Goal: Task Accomplishment & Management: Use online tool/utility

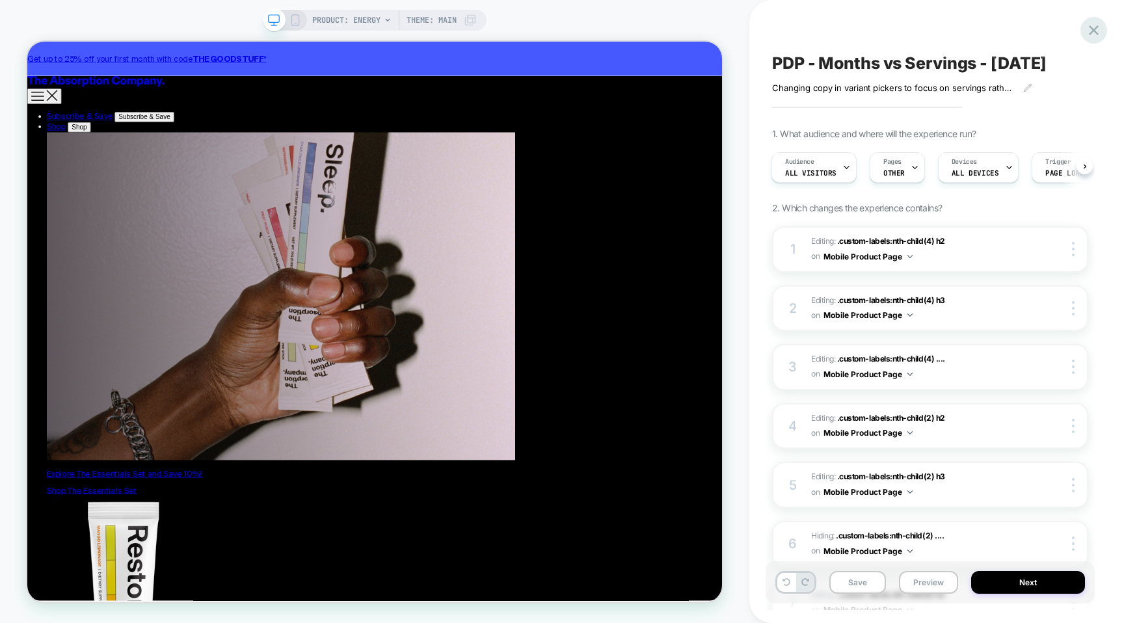
click at [1102, 33] on icon at bounding box center [1094, 30] width 18 height 18
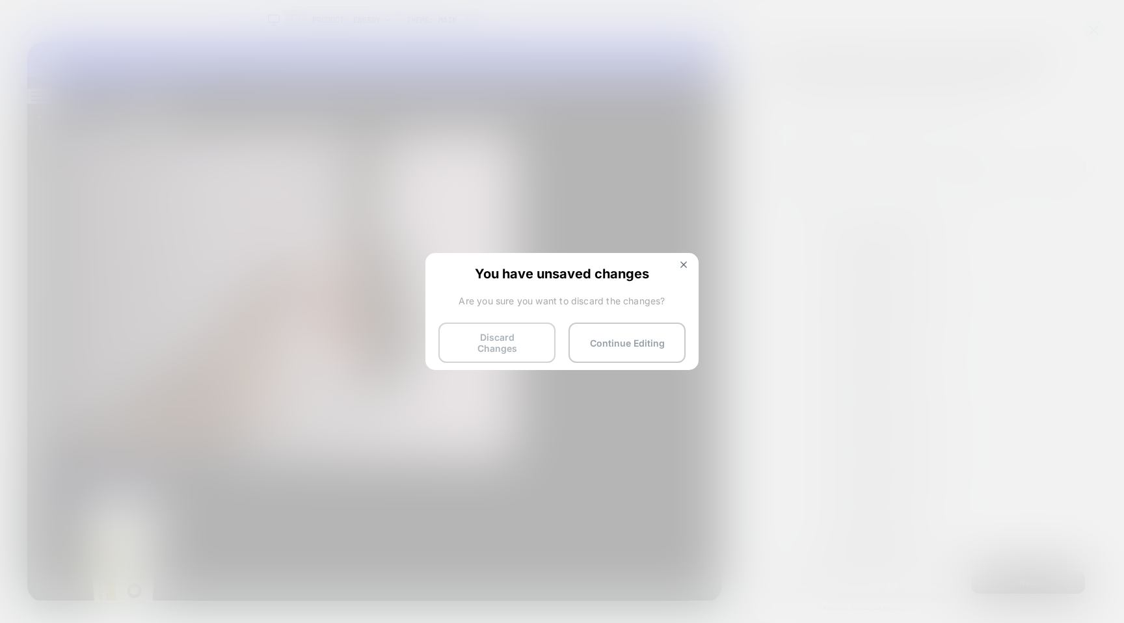
click at [522, 338] on button "Discard Changes" at bounding box center [496, 343] width 117 height 40
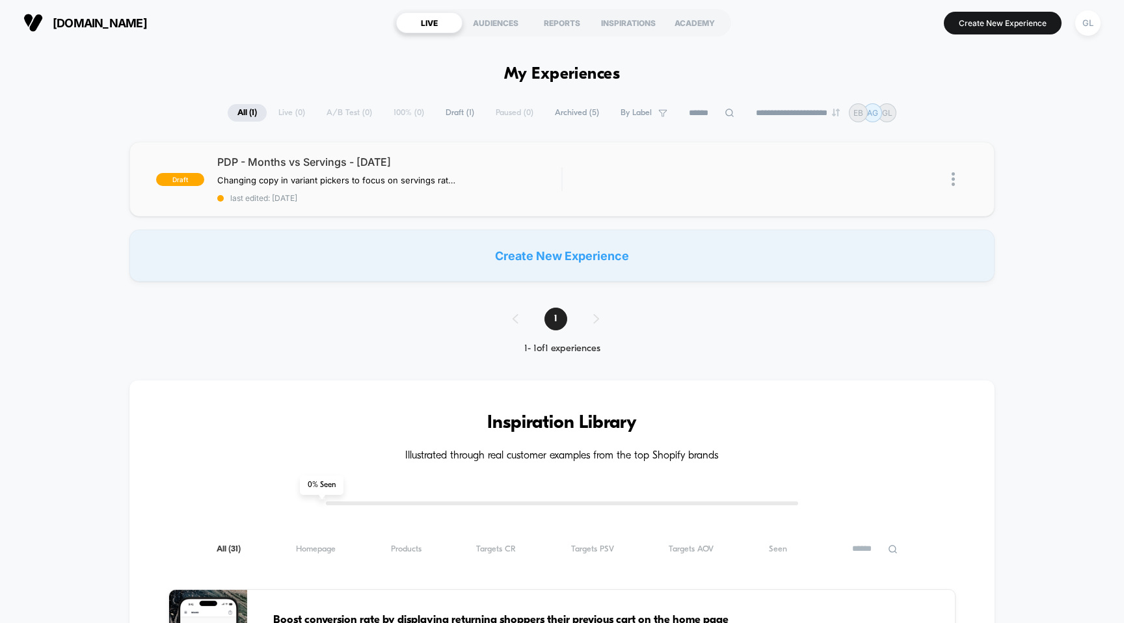
click at [955, 181] on img at bounding box center [952, 179] width 3 height 14
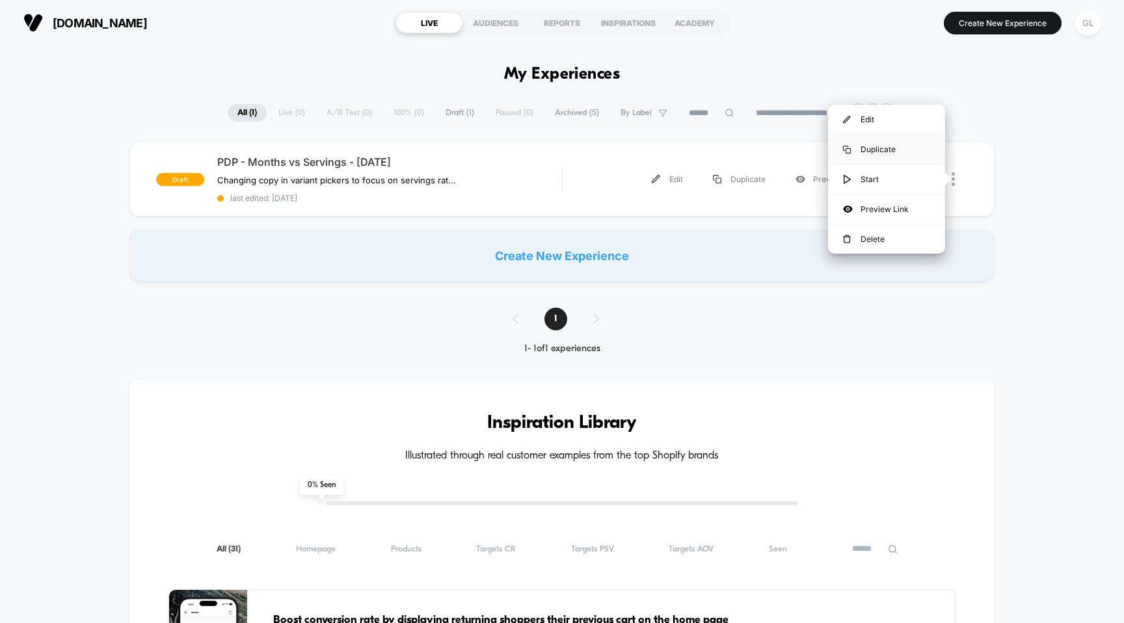
click at [900, 142] on div "Duplicate" at bounding box center [886, 149] width 117 height 29
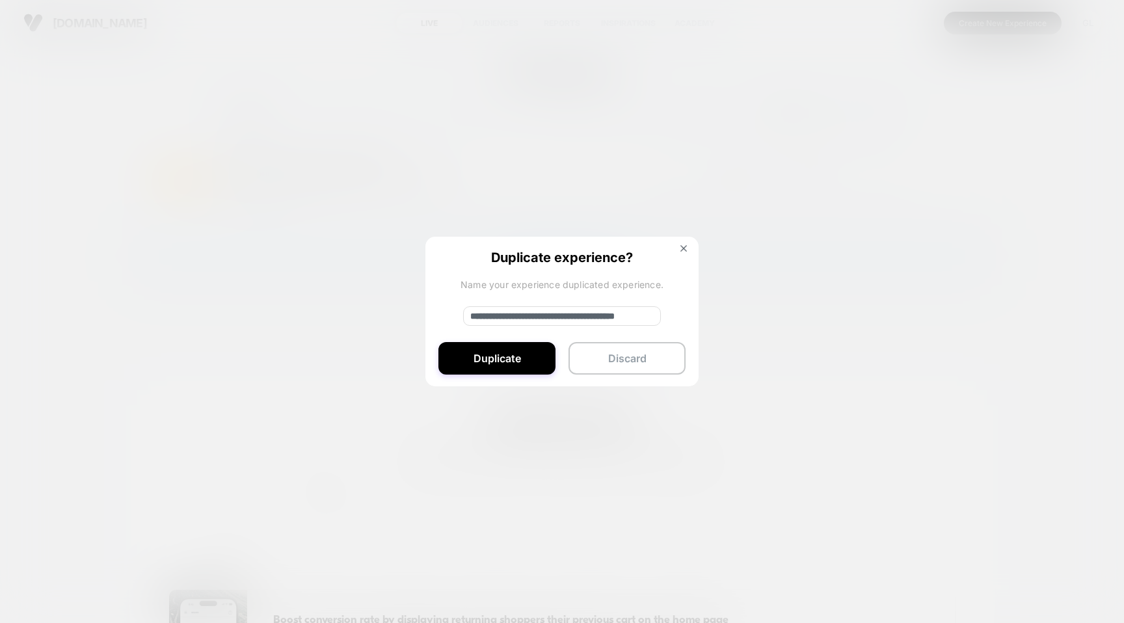
click at [516, 312] on input "**********" at bounding box center [562, 316] width 198 height 20
click at [521, 356] on button "Duplicate" at bounding box center [496, 358] width 117 height 33
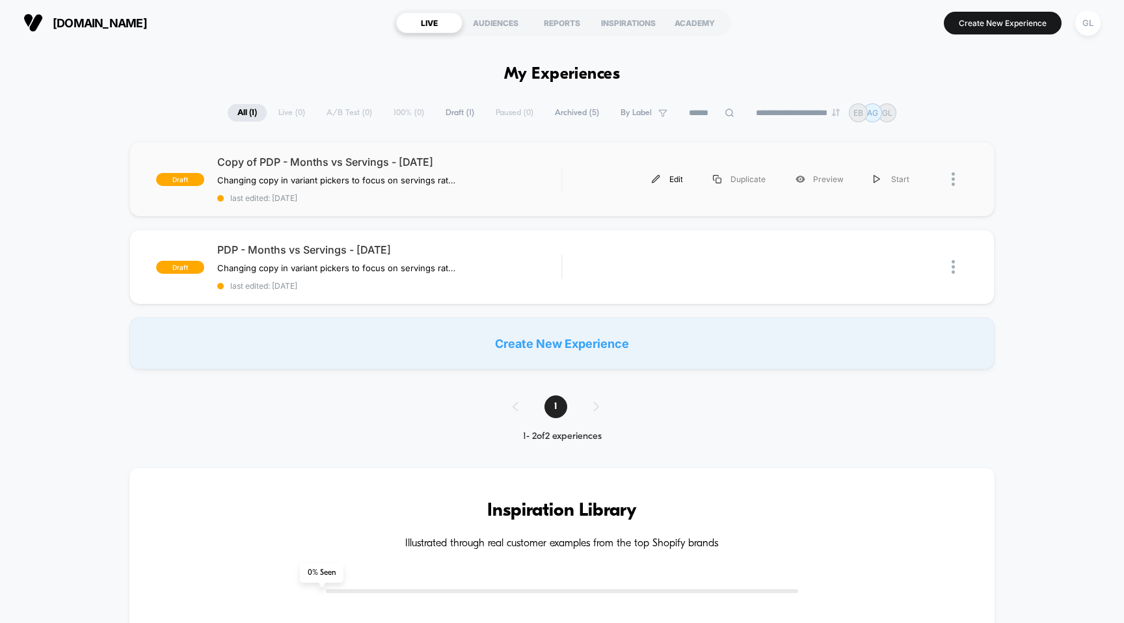
click at [680, 178] on div "Edit" at bounding box center [667, 179] width 61 height 29
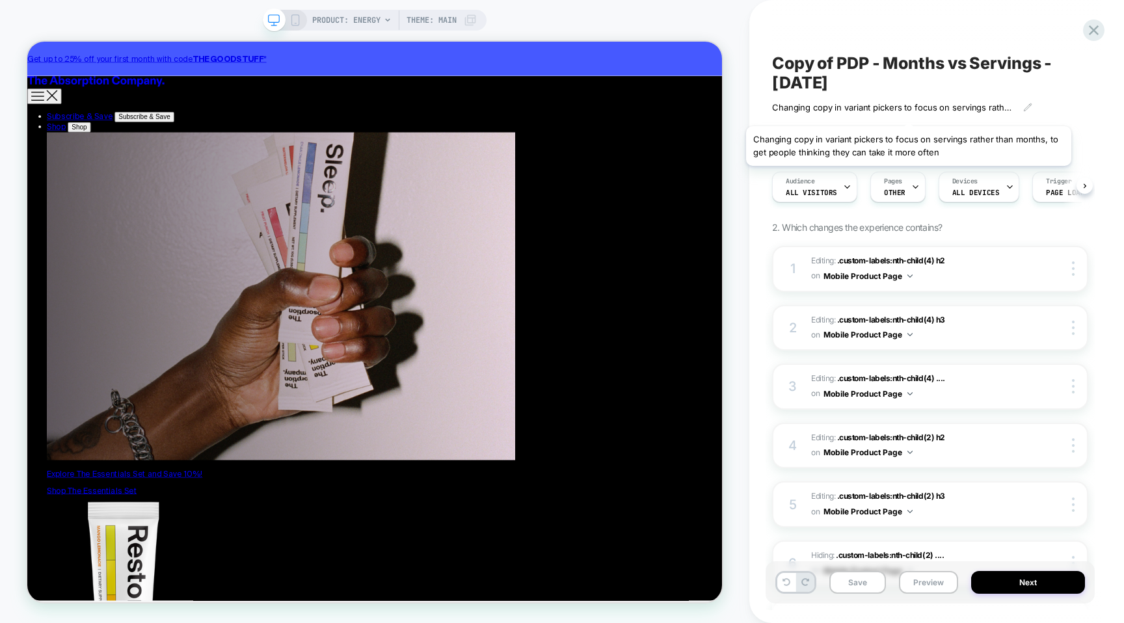
scroll to position [0, 1]
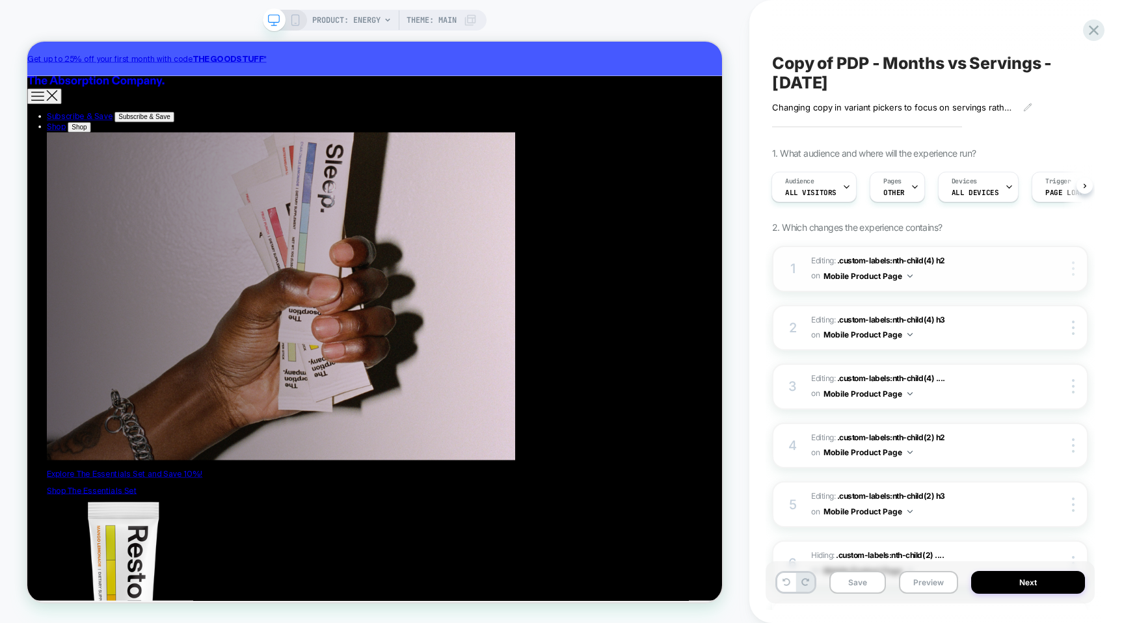
click at [1072, 269] on img at bounding box center [1073, 268] width 3 height 14
click at [1026, 303] on div "Delete" at bounding box center [996, 304] width 116 height 35
click at [1070, 272] on div at bounding box center [1075, 268] width 25 height 14
click at [964, 308] on div "Delete" at bounding box center [996, 304] width 116 height 35
click at [1072, 265] on img at bounding box center [1073, 268] width 3 height 14
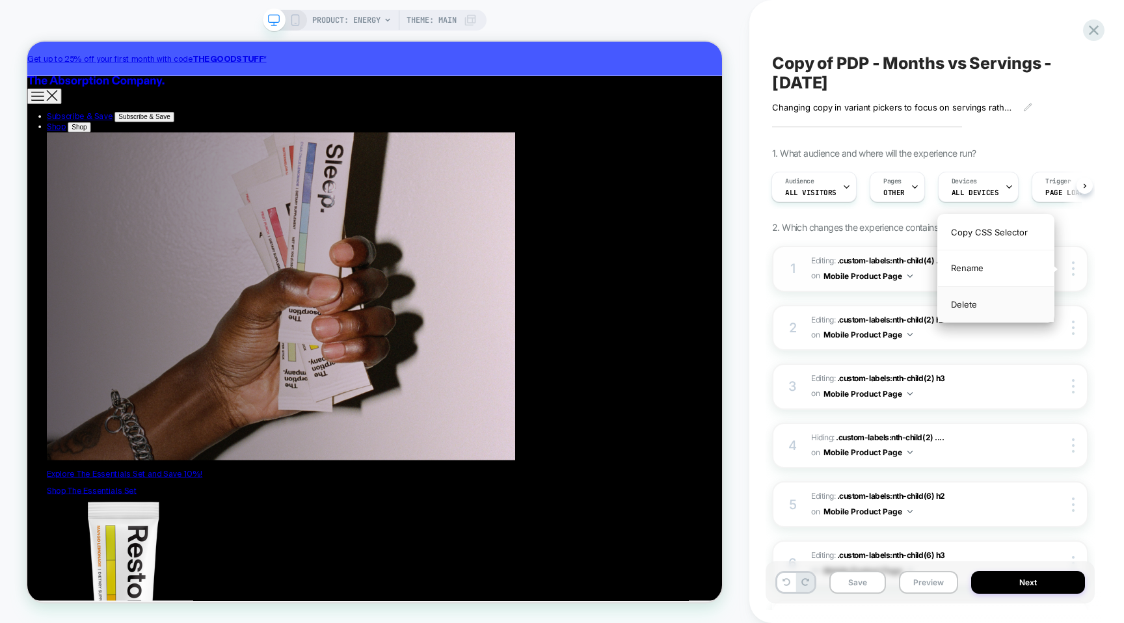
click at [992, 302] on div "Delete" at bounding box center [996, 304] width 116 height 35
click at [1075, 270] on div at bounding box center [1075, 268] width 25 height 14
click at [992, 304] on div "Delete" at bounding box center [996, 304] width 116 height 35
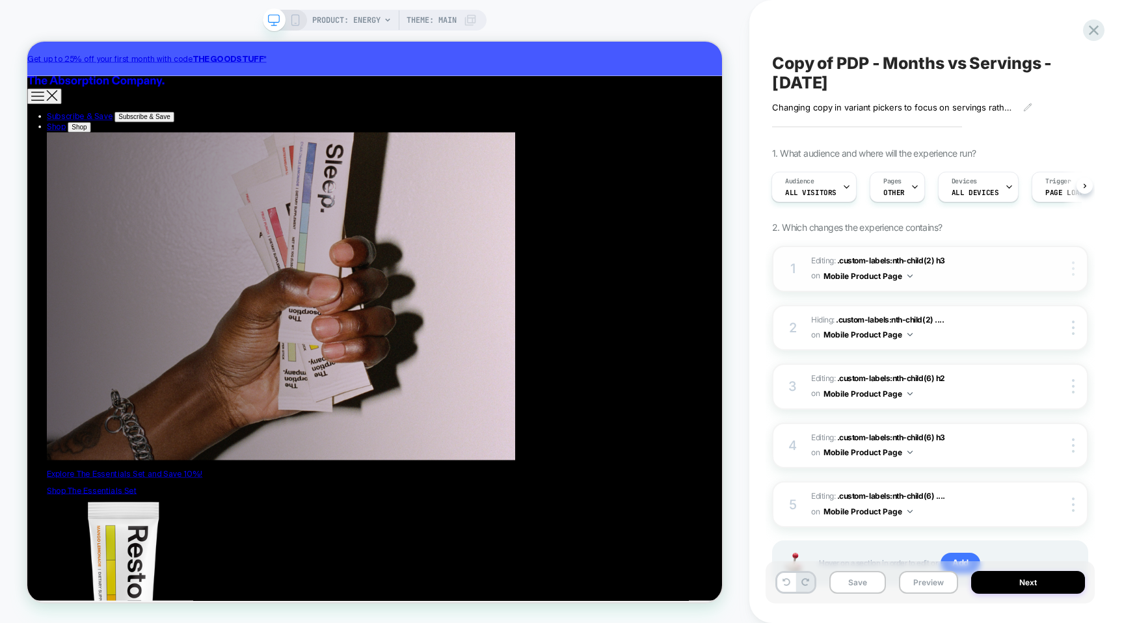
click at [1074, 271] on div at bounding box center [1075, 268] width 25 height 14
click at [1035, 306] on div "Delete" at bounding box center [996, 304] width 116 height 35
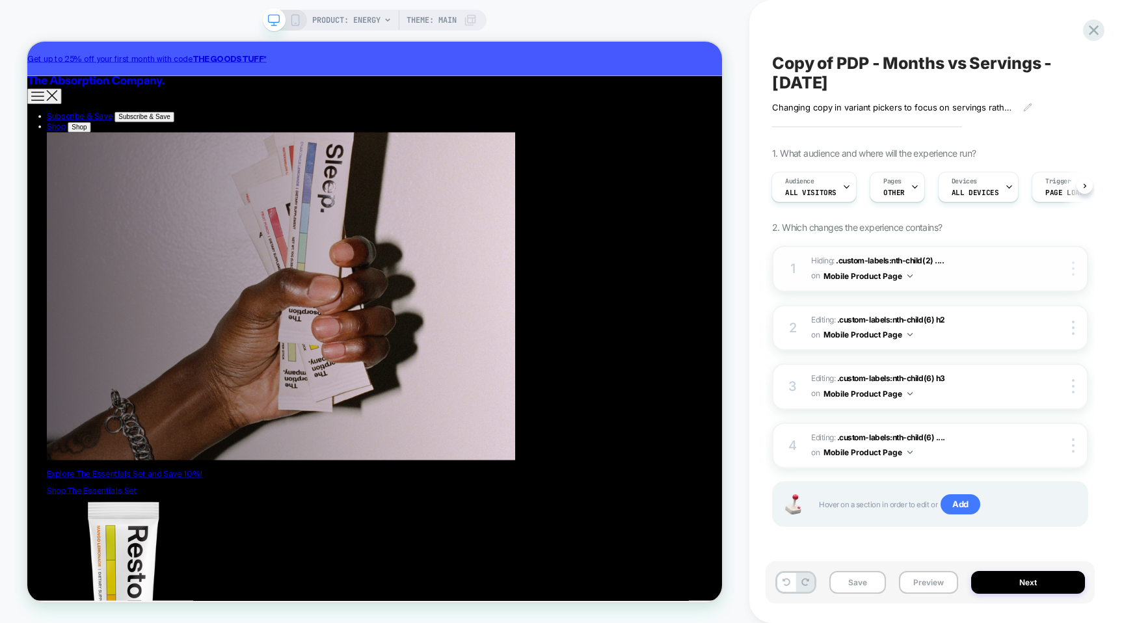
click at [1077, 265] on div at bounding box center [1075, 268] width 25 height 14
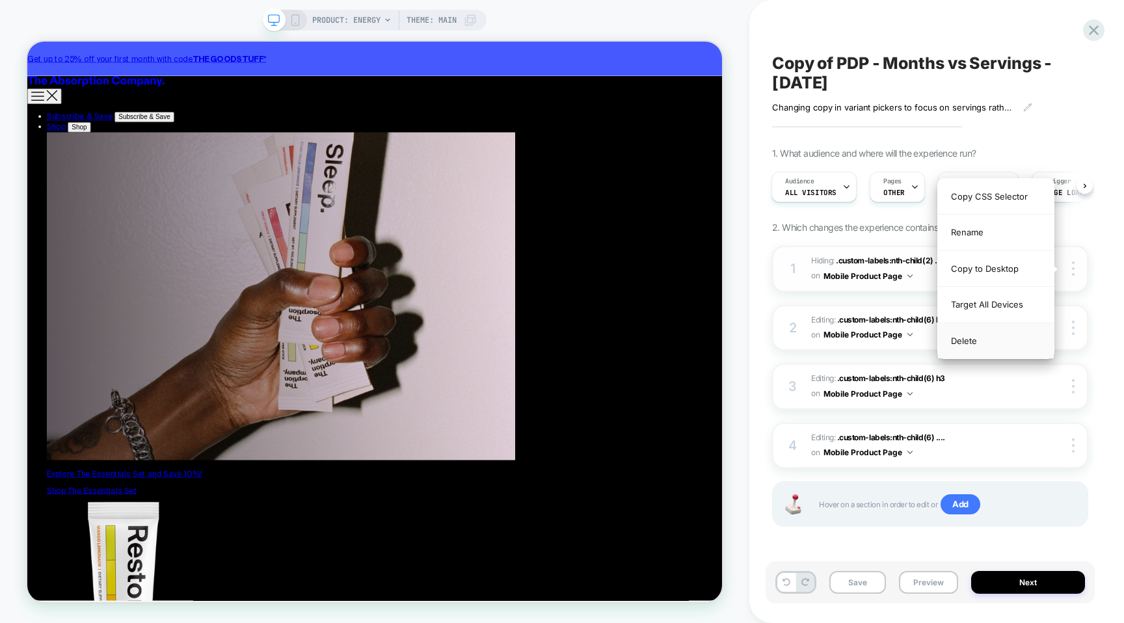
click at [1002, 336] on div "Delete" at bounding box center [996, 340] width 116 height 35
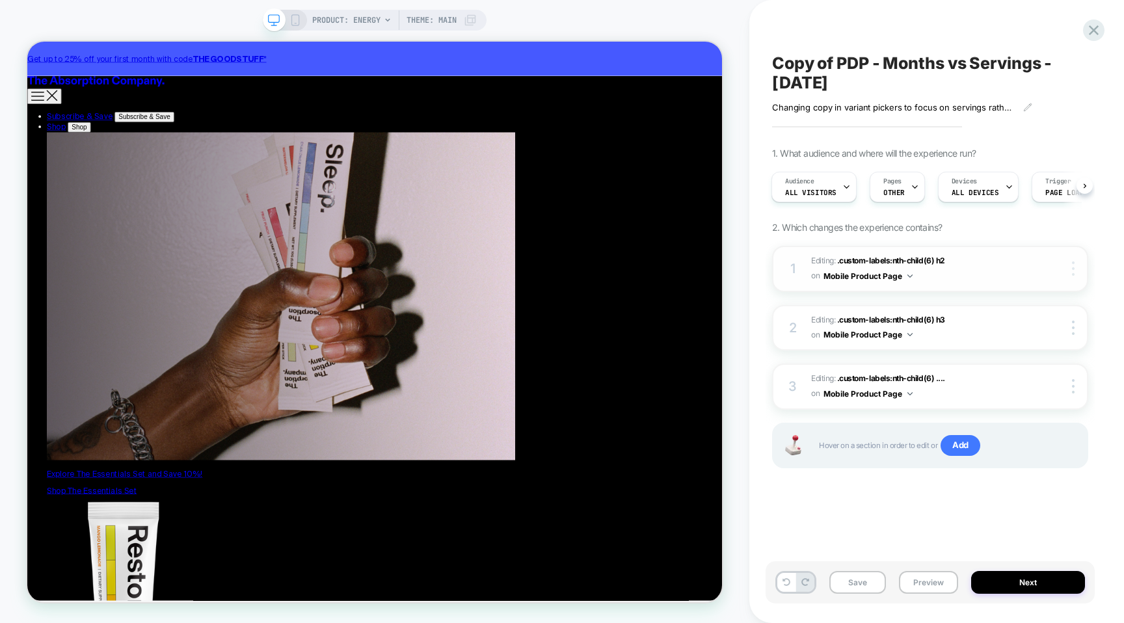
click at [1066, 264] on div at bounding box center [1075, 268] width 25 height 14
click at [1072, 261] on img at bounding box center [1073, 268] width 3 height 14
click at [1014, 297] on div "Delete" at bounding box center [996, 304] width 116 height 35
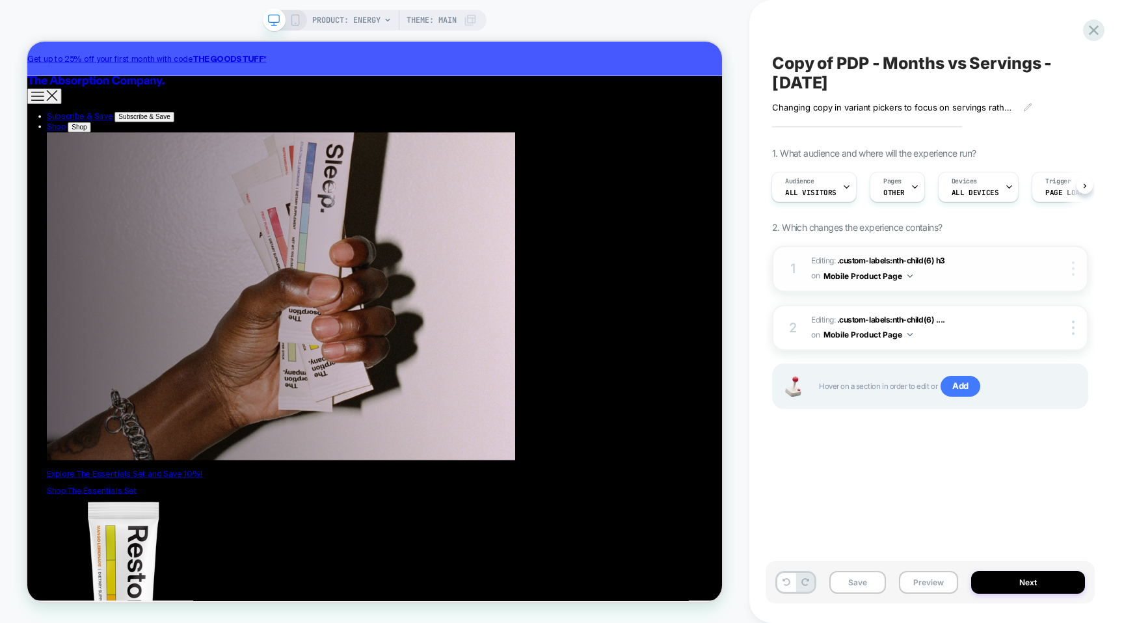
click at [1073, 272] on img at bounding box center [1073, 268] width 3 height 14
click at [1007, 308] on div "Delete" at bounding box center [996, 304] width 116 height 35
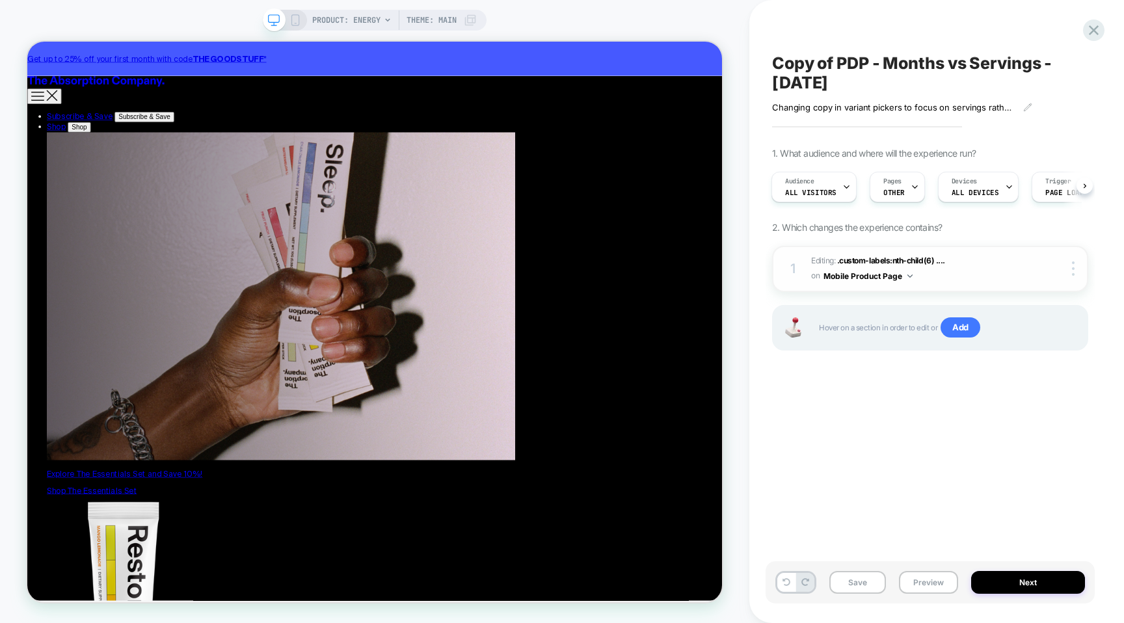
click at [1068, 278] on div "1 Editing : .custom-labels:nth-child(6) .... .custom-labels:nth-child(6) .perce…" at bounding box center [930, 269] width 316 height 46
click at [1081, 265] on div at bounding box center [1075, 268] width 25 height 14
click at [1020, 305] on div "Delete" at bounding box center [996, 304] width 116 height 35
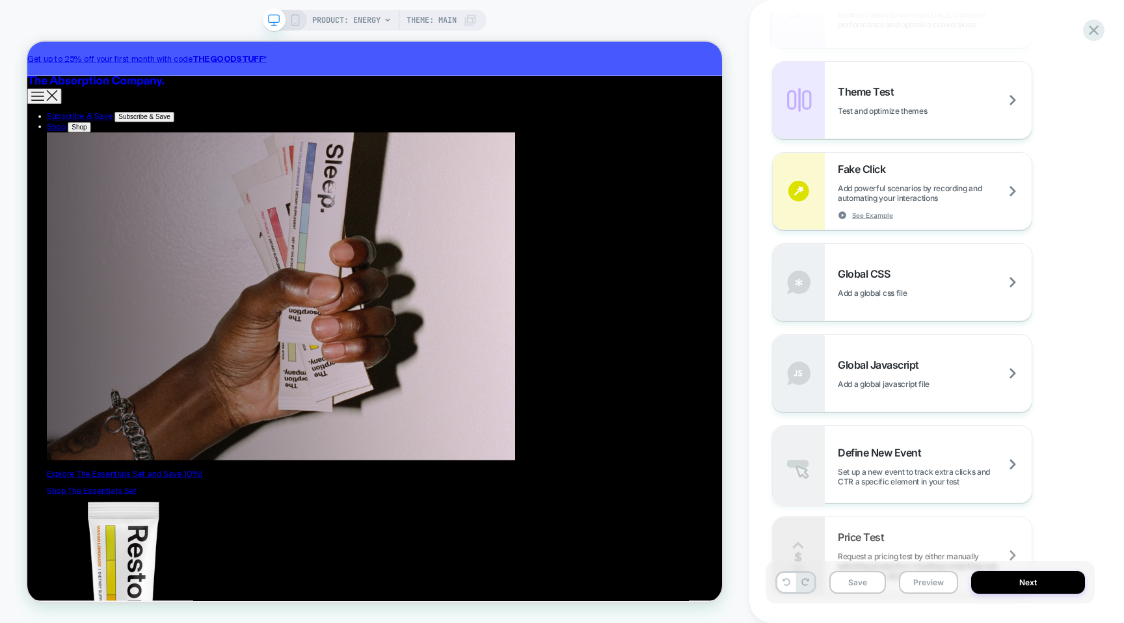
scroll to position [702, 0]
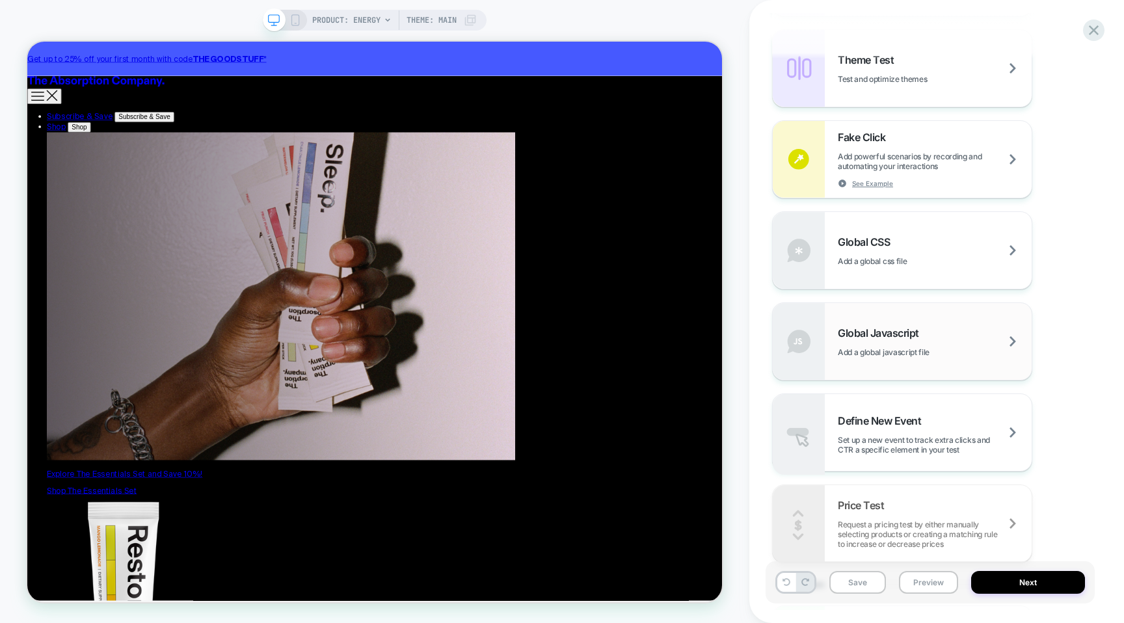
click at [945, 335] on div "Global Javascript Add a global javascript file" at bounding box center [935, 341] width 194 height 31
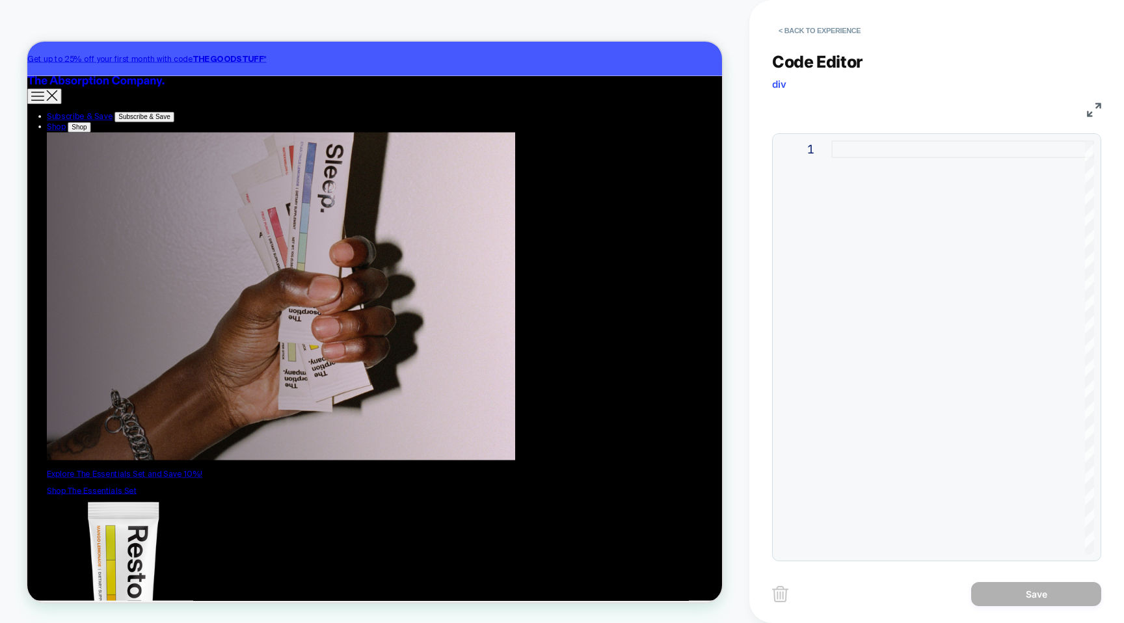
click at [913, 293] on div at bounding box center [962, 347] width 263 height 414
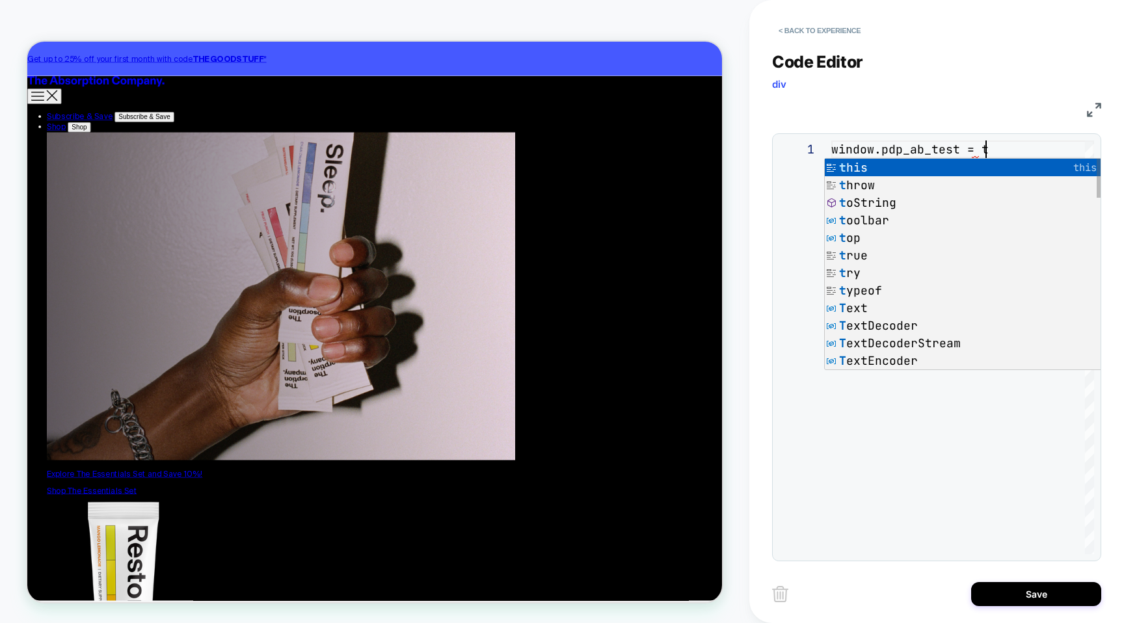
scroll to position [0, 182]
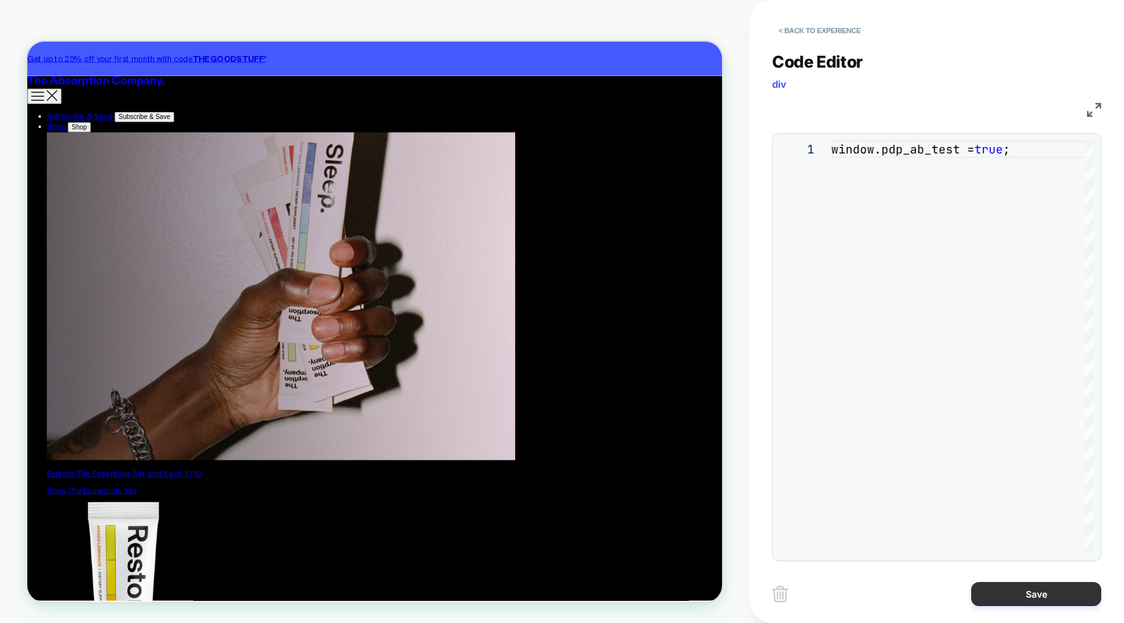
type textarea "**********"
click at [1042, 596] on button "Save" at bounding box center [1036, 594] width 130 height 24
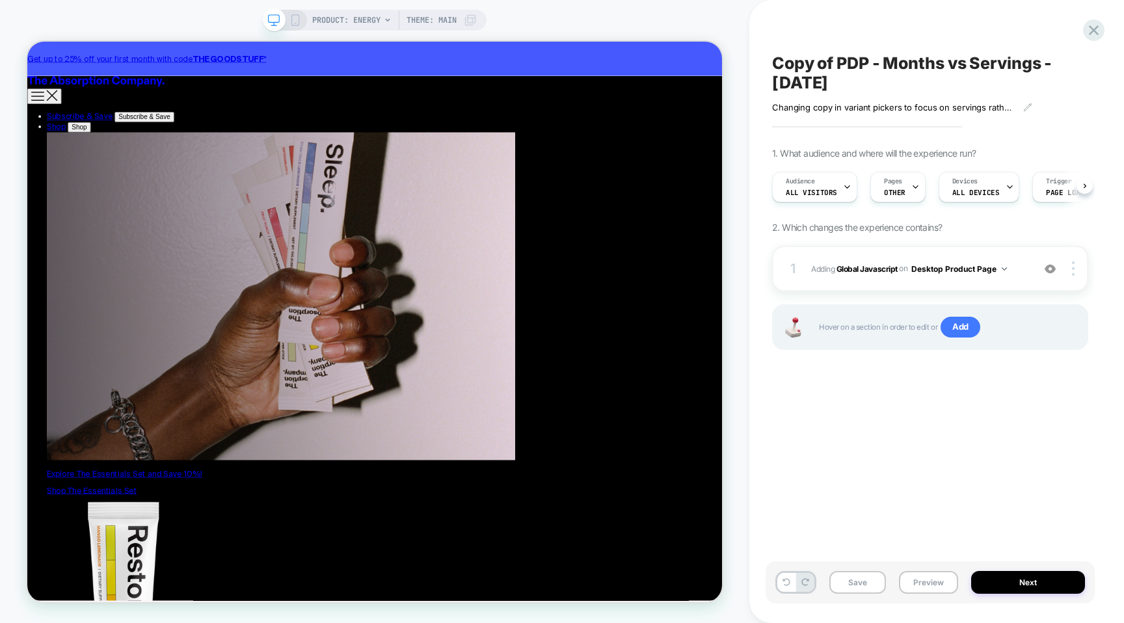
scroll to position [0, 1]
click at [1003, 267] on img at bounding box center [1003, 268] width 5 height 3
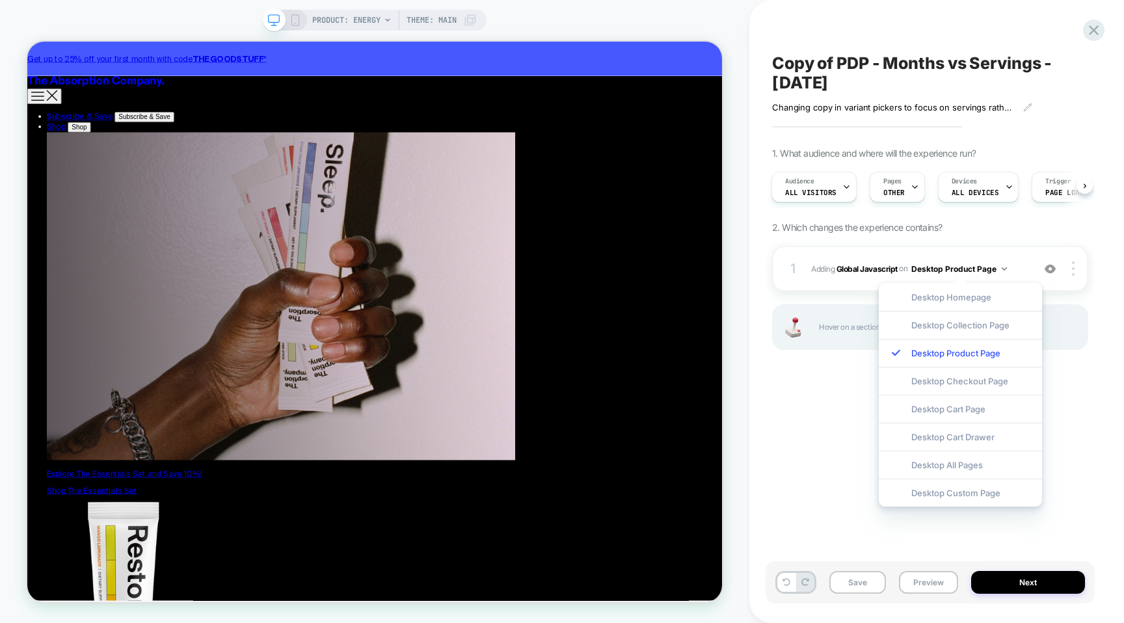
click at [972, 222] on div "1. What audience and where will the experience run? Audience All Visitors Pages…" at bounding box center [930, 265] width 316 height 235
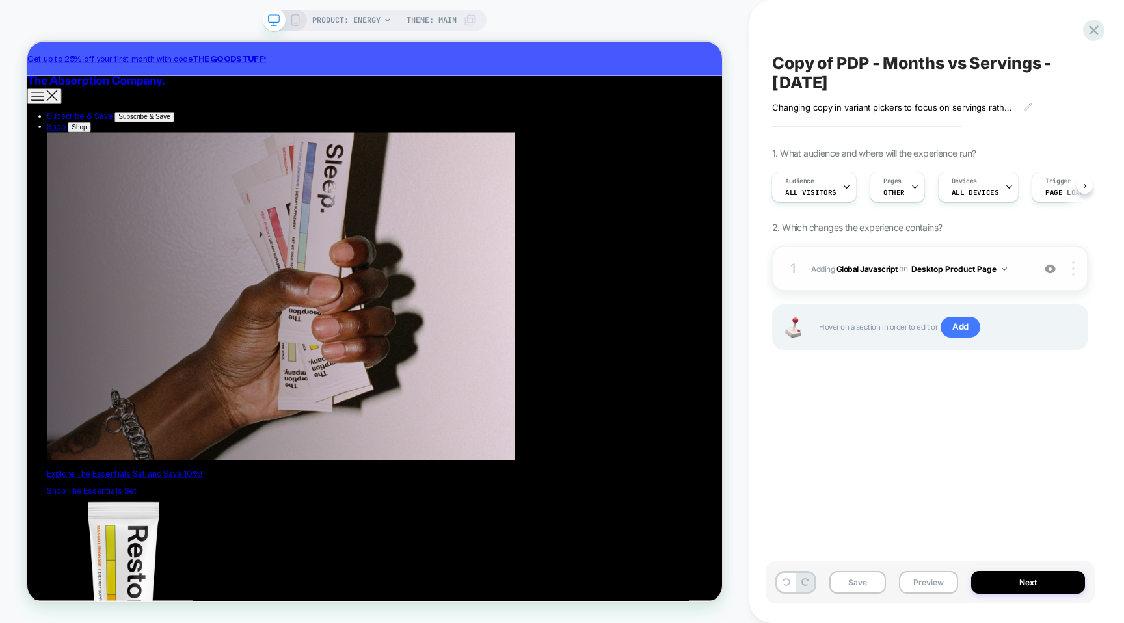
click at [1075, 269] on div at bounding box center [1075, 268] width 25 height 14
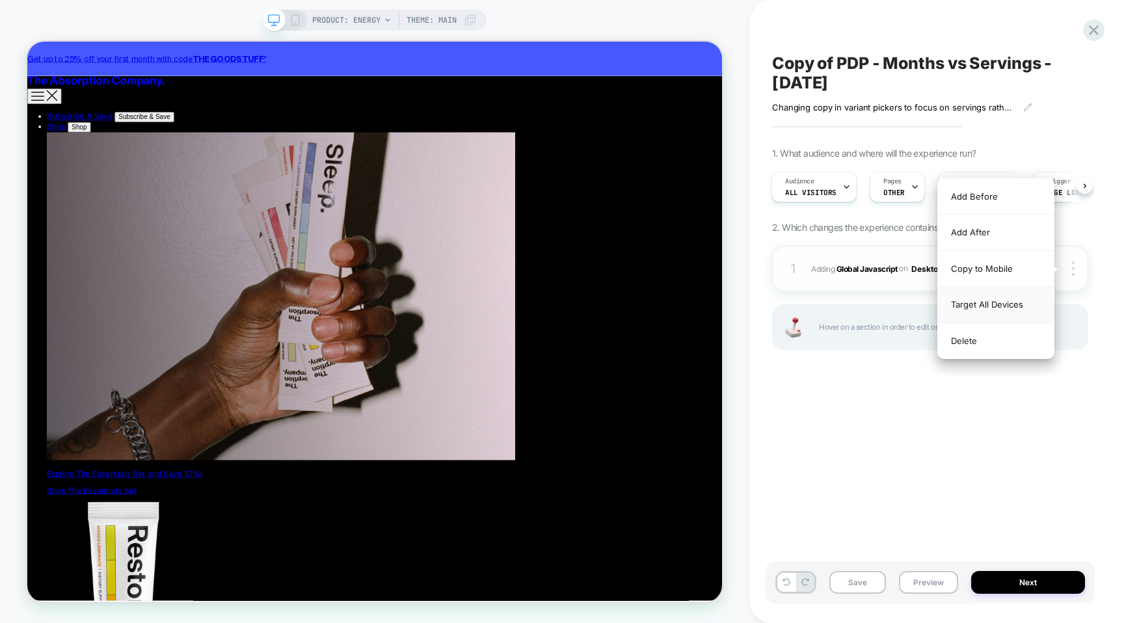
click at [1016, 298] on div "Target All Devices" at bounding box center [996, 305] width 116 height 36
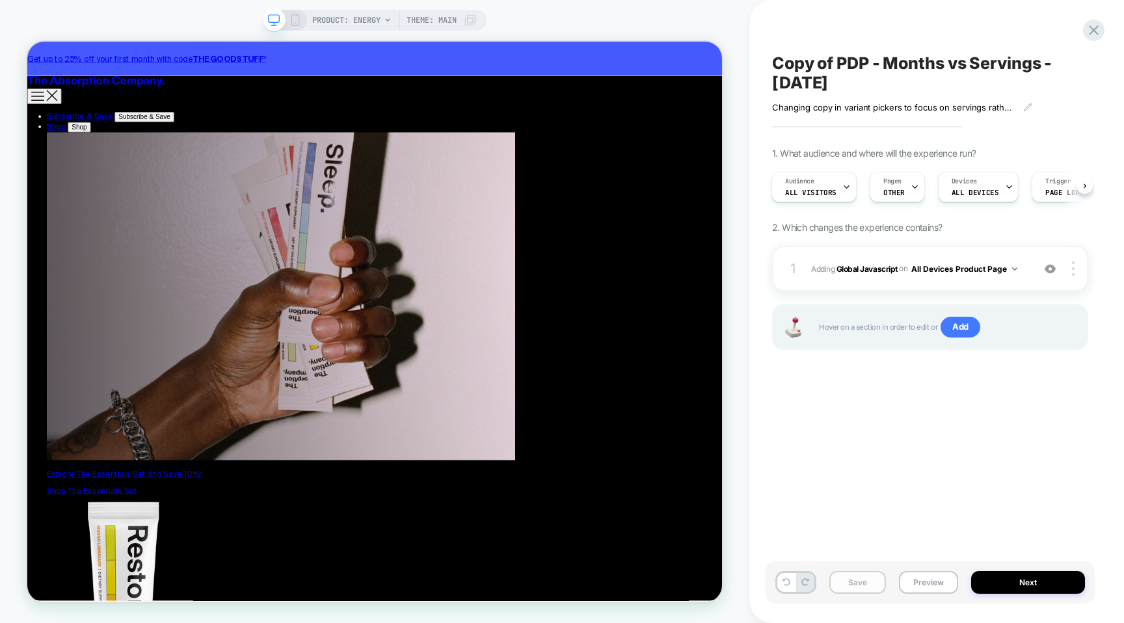
click at [858, 585] on button "Save" at bounding box center [857, 582] width 57 height 23
click at [922, 584] on button "Preview" at bounding box center [928, 582] width 59 height 23
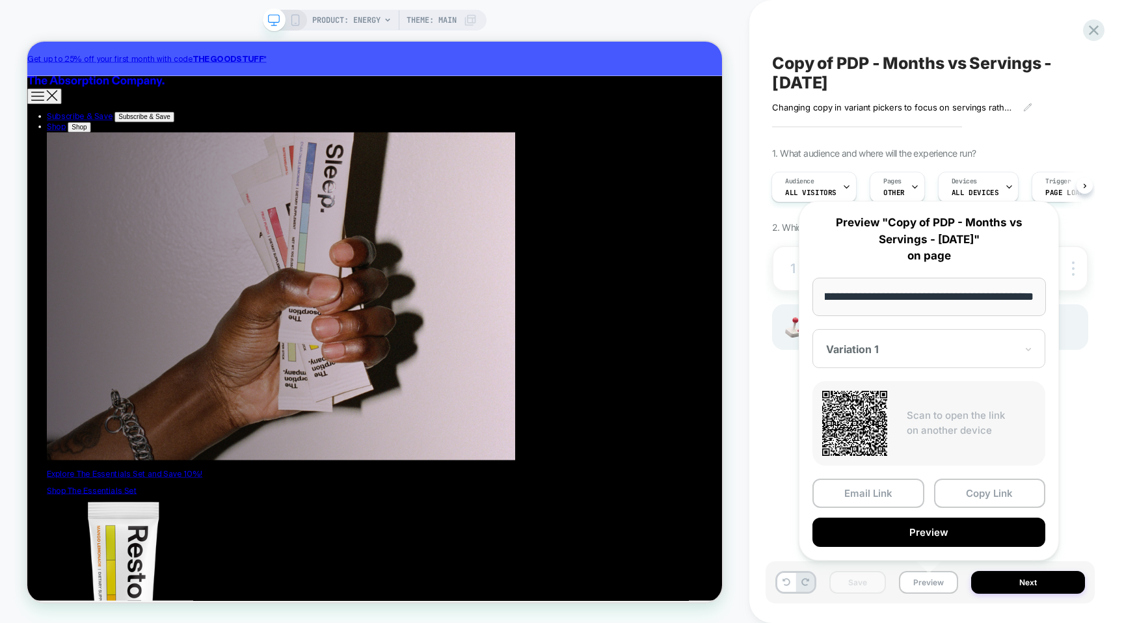
scroll to position [0, 0]
click at [910, 286] on input "**********" at bounding box center [928, 297] width 233 height 38
paste input "**********"
type input "**********"
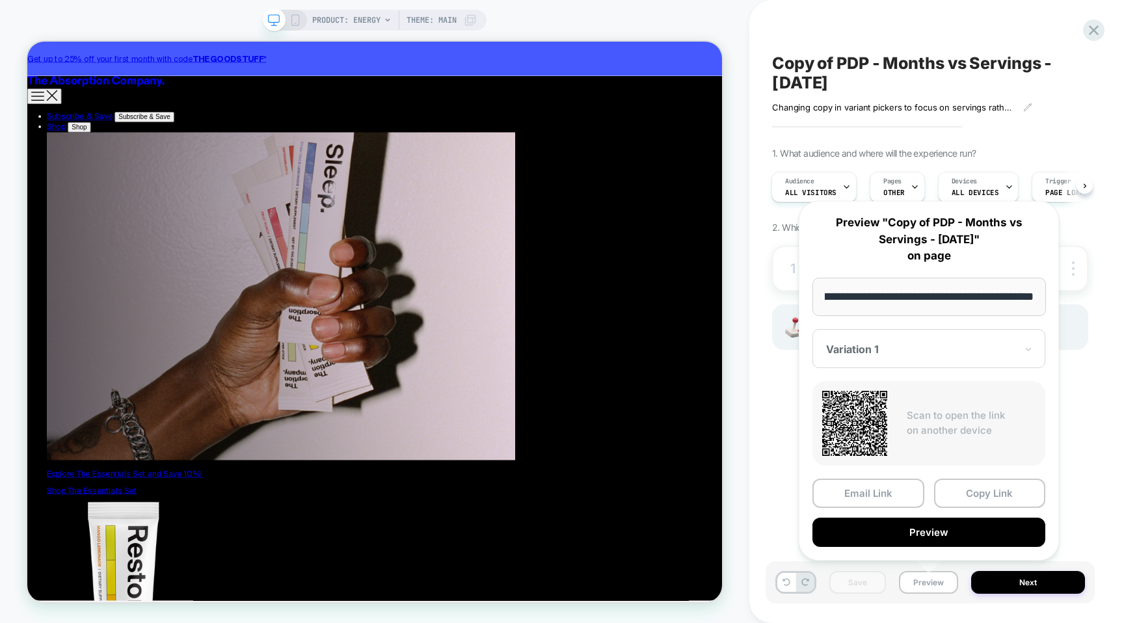
scroll to position [0, 0]
click at [899, 364] on div "Variation 1" at bounding box center [928, 348] width 233 height 39
click at [894, 408] on div "CONTROL" at bounding box center [929, 417] width 220 height 23
click at [890, 346] on div at bounding box center [921, 349] width 190 height 13
click at [886, 394] on div "Variation 1" at bounding box center [929, 393] width 220 height 23
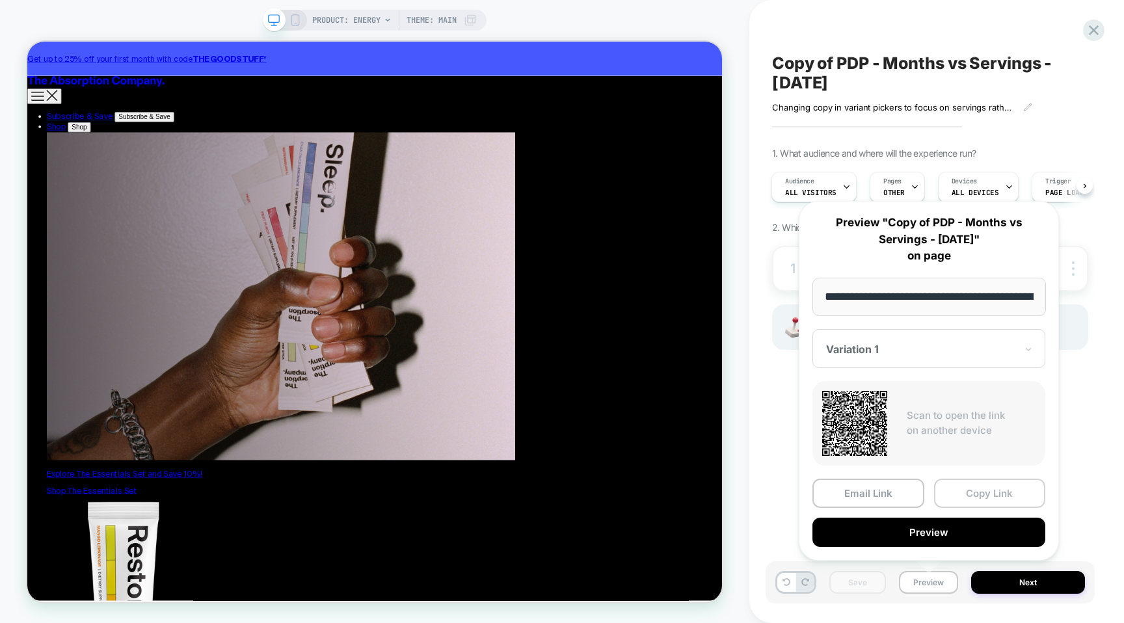
click at [961, 492] on button "Copy Link" at bounding box center [990, 493] width 112 height 29
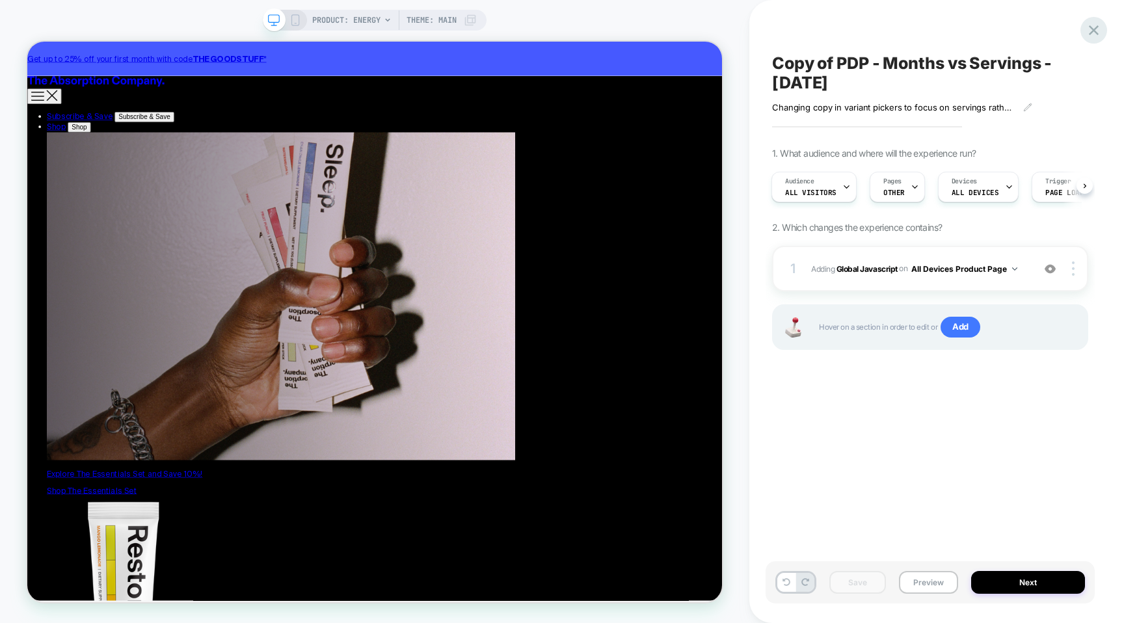
click at [1098, 29] on icon at bounding box center [1094, 30] width 18 height 18
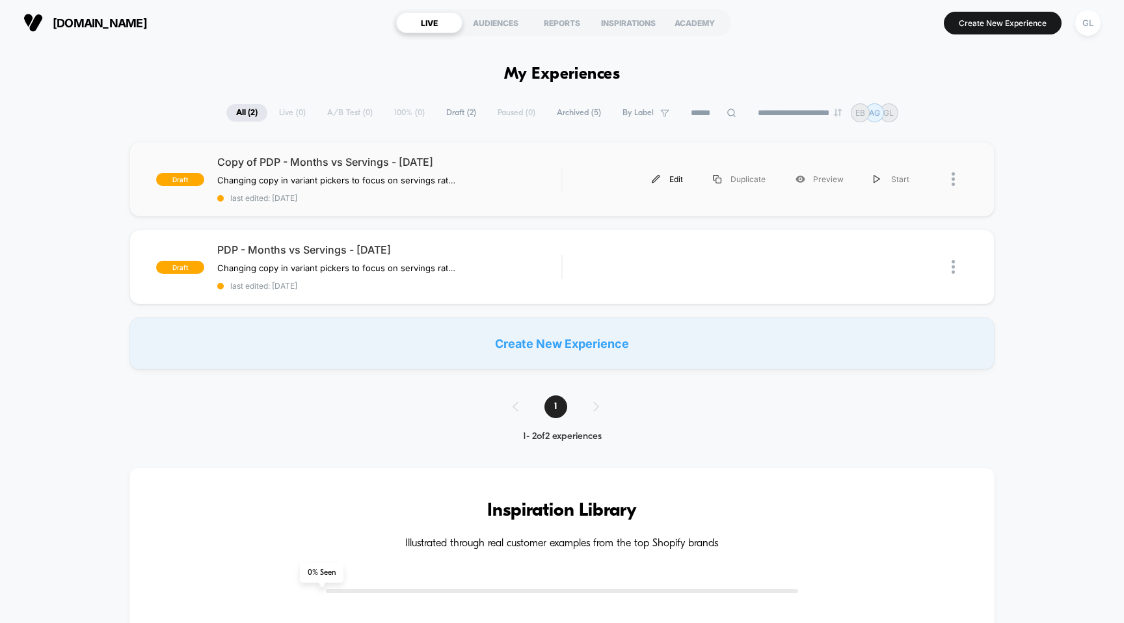
click at [671, 180] on div "Edit" at bounding box center [667, 179] width 61 height 29
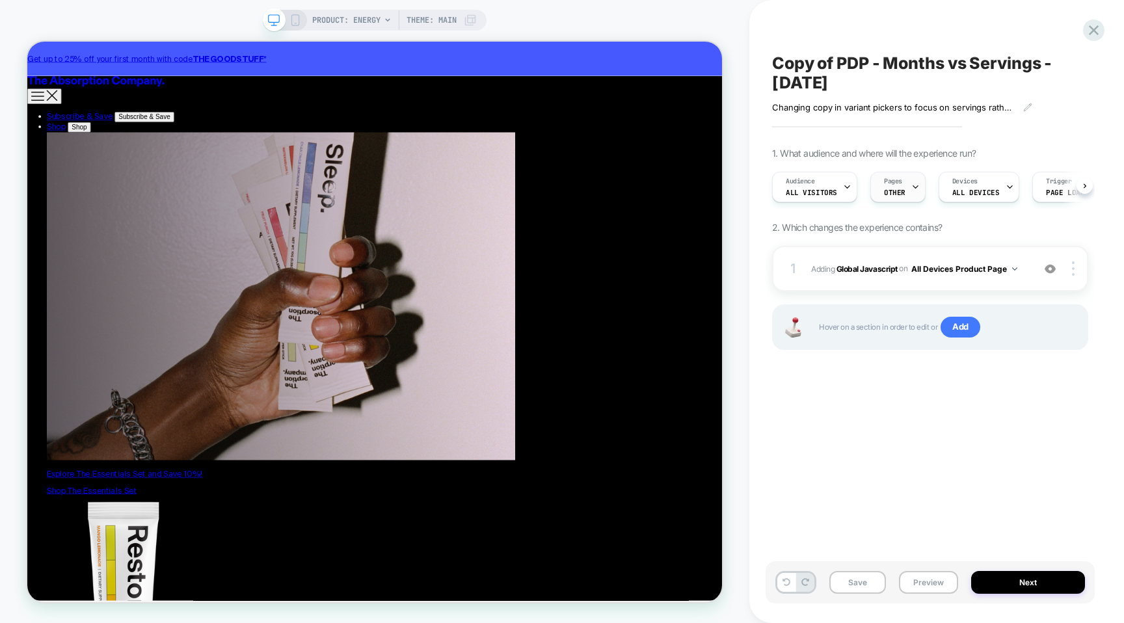
scroll to position [0, 1]
click at [902, 184] on div "Pages OTHER" at bounding box center [893, 186] width 47 height 29
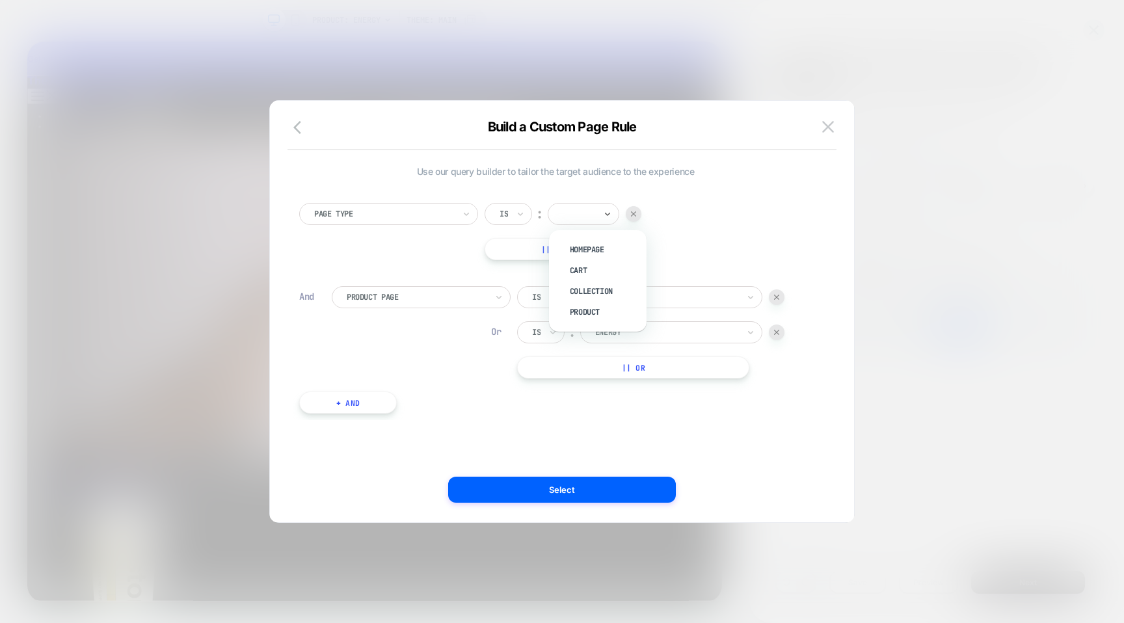
click at [577, 205] on div at bounding box center [584, 214] width 72 height 22
click at [616, 304] on div "Product" at bounding box center [604, 312] width 85 height 21
click at [783, 293] on div at bounding box center [777, 297] width 16 height 16
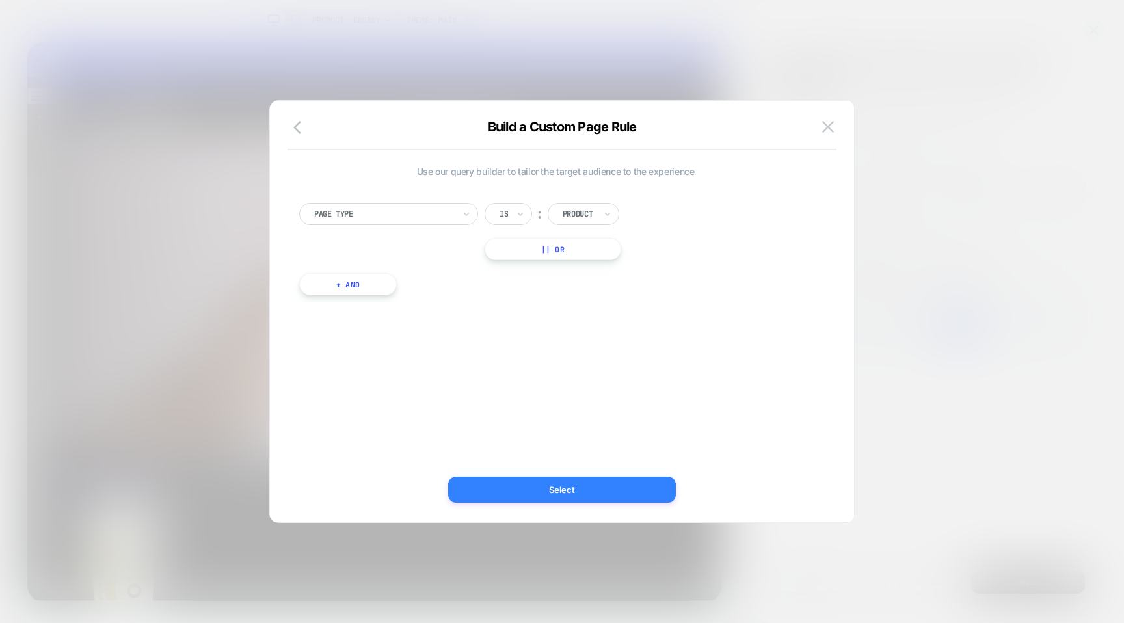
click at [624, 491] on button "Select" at bounding box center [562, 490] width 228 height 26
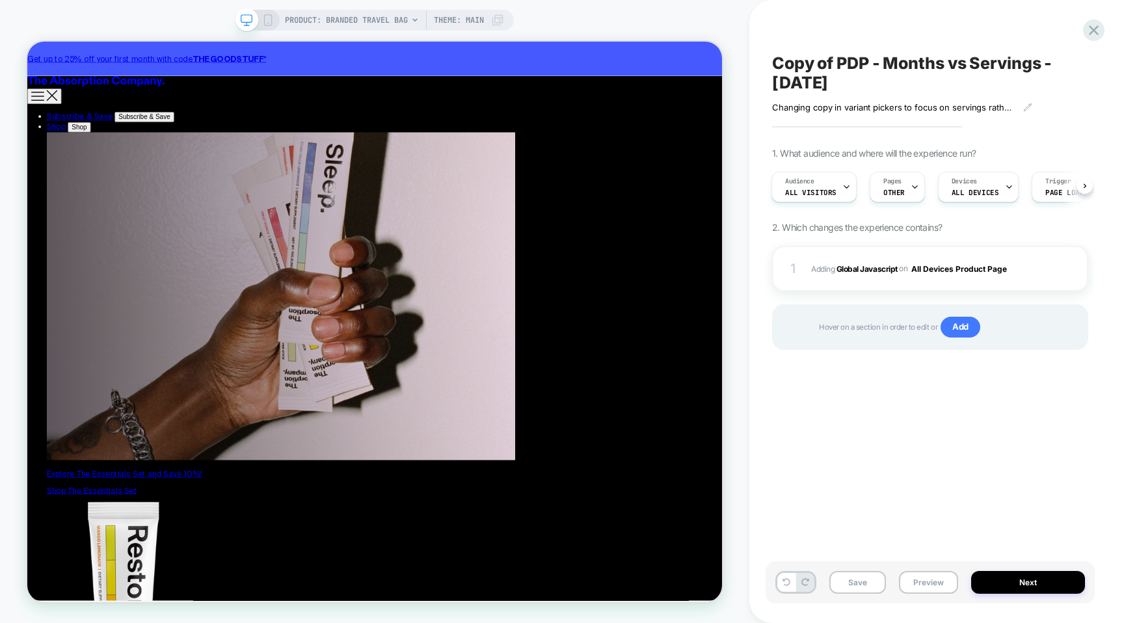
scroll to position [0, 1]
click at [912, 187] on icon at bounding box center [914, 187] width 5 height 3
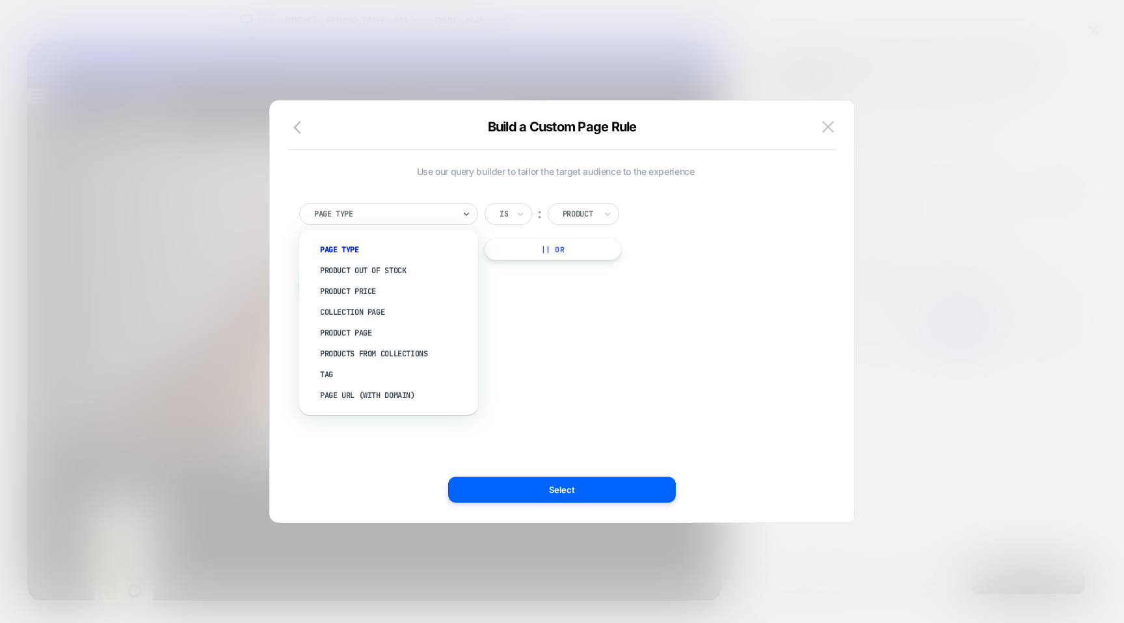
click at [445, 213] on div at bounding box center [384, 214] width 140 height 12
click at [429, 324] on div "Product Page" at bounding box center [395, 333] width 166 height 21
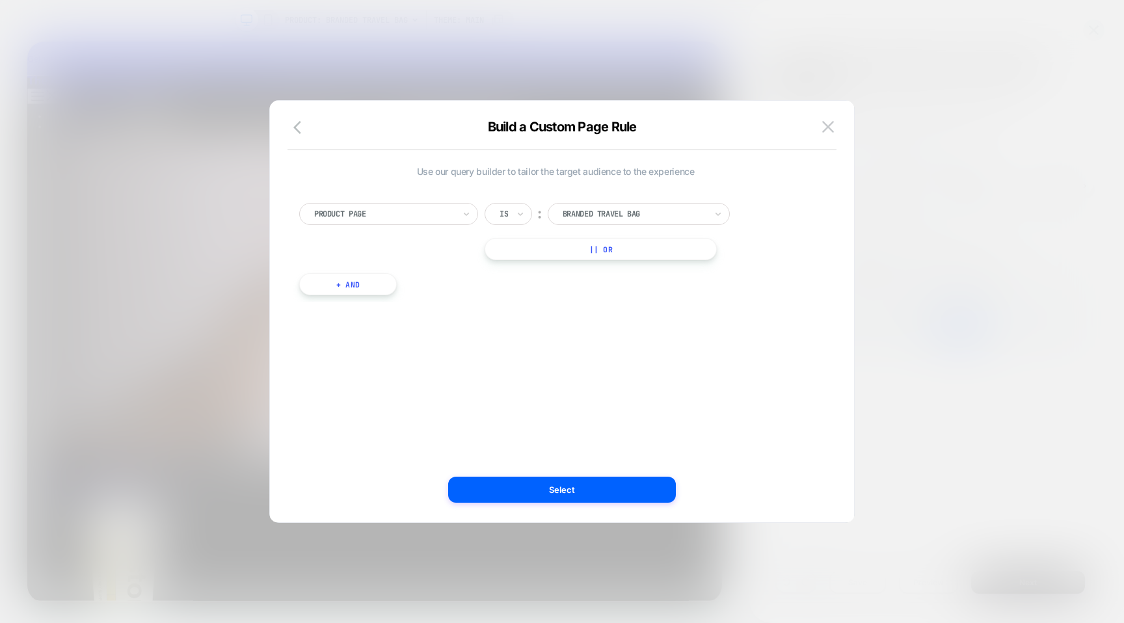
click at [434, 199] on div "Product Page Is ︰ branded travel bag BRANDED TRAVEL BAG || Or + And" at bounding box center [555, 242] width 525 height 118
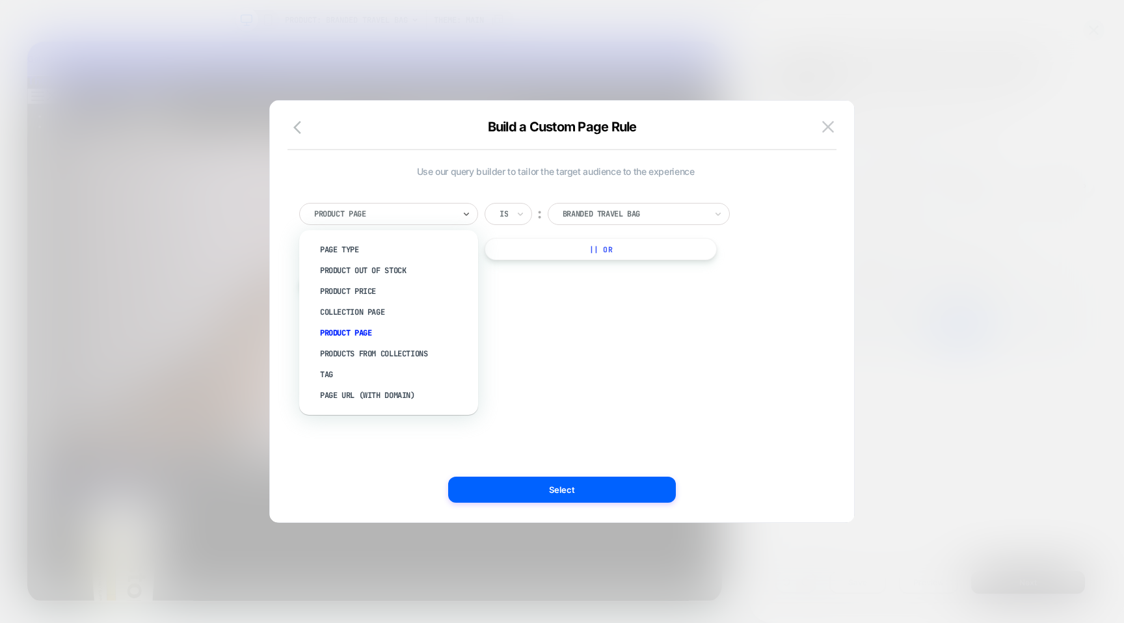
click at [434, 215] on div at bounding box center [384, 214] width 140 height 12
click at [427, 248] on div "Page Type" at bounding box center [395, 249] width 166 height 21
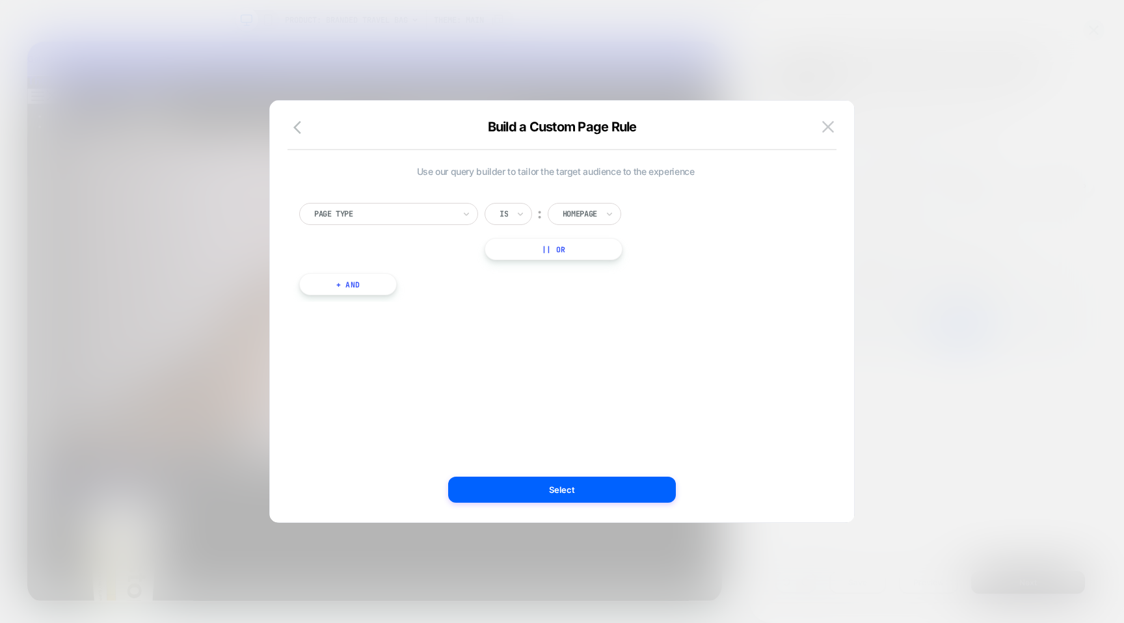
click at [583, 213] on div at bounding box center [580, 214] width 34 height 12
click at [598, 315] on div "Product" at bounding box center [604, 312] width 85 height 21
click at [627, 395] on div "Use our query builder to tailor the target audience to the experience Page Type…" at bounding box center [555, 311] width 545 height 369
drag, startPoint x: 540, startPoint y: 490, endPoint x: 509, endPoint y: 398, distance: 97.7
click at [509, 399] on div "Build a Custom Page Rule Use our query builder to tailor the target audience to…" at bounding box center [562, 318] width 584 height 408
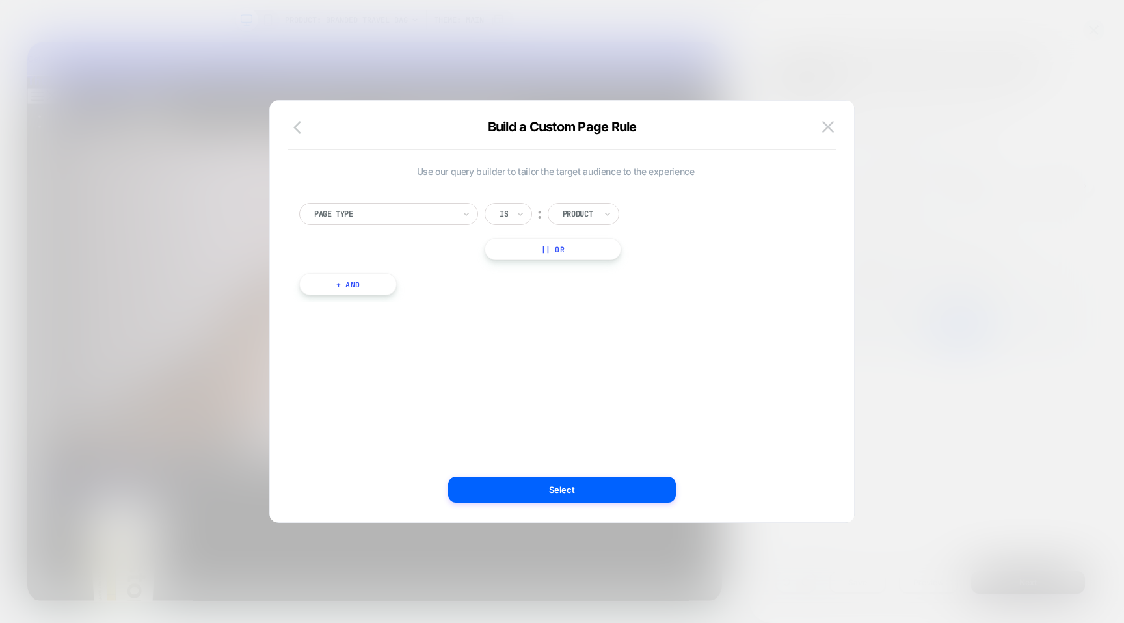
click at [299, 124] on icon "button" at bounding box center [301, 128] width 16 height 16
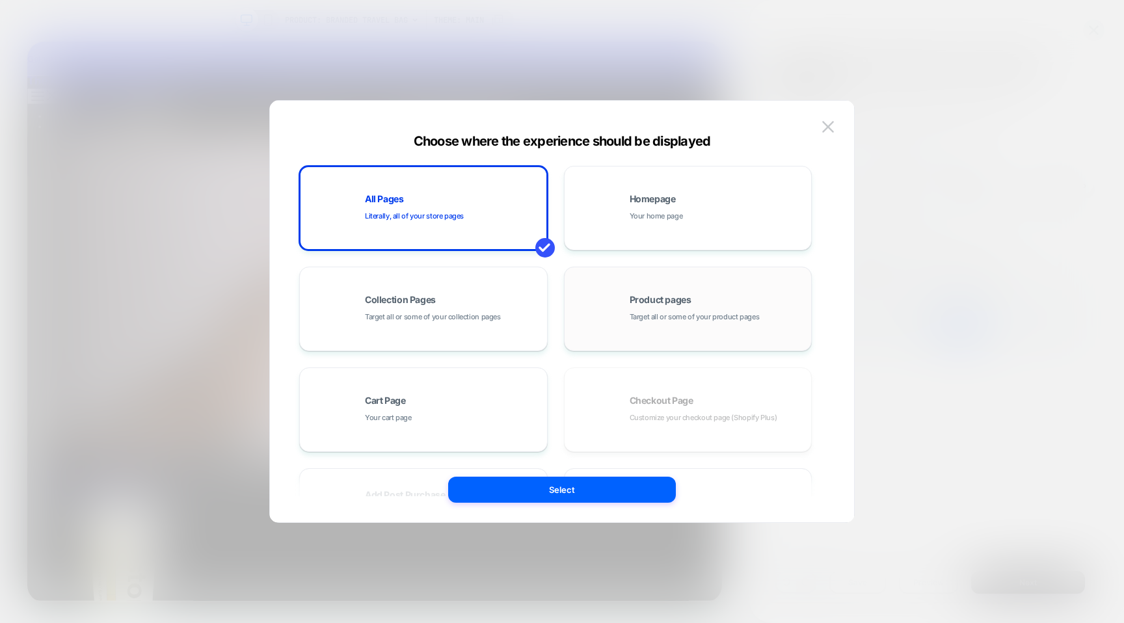
click at [691, 304] on div "Product pages Target all or some of your product pages" at bounding box center [718, 309] width 176 height 28
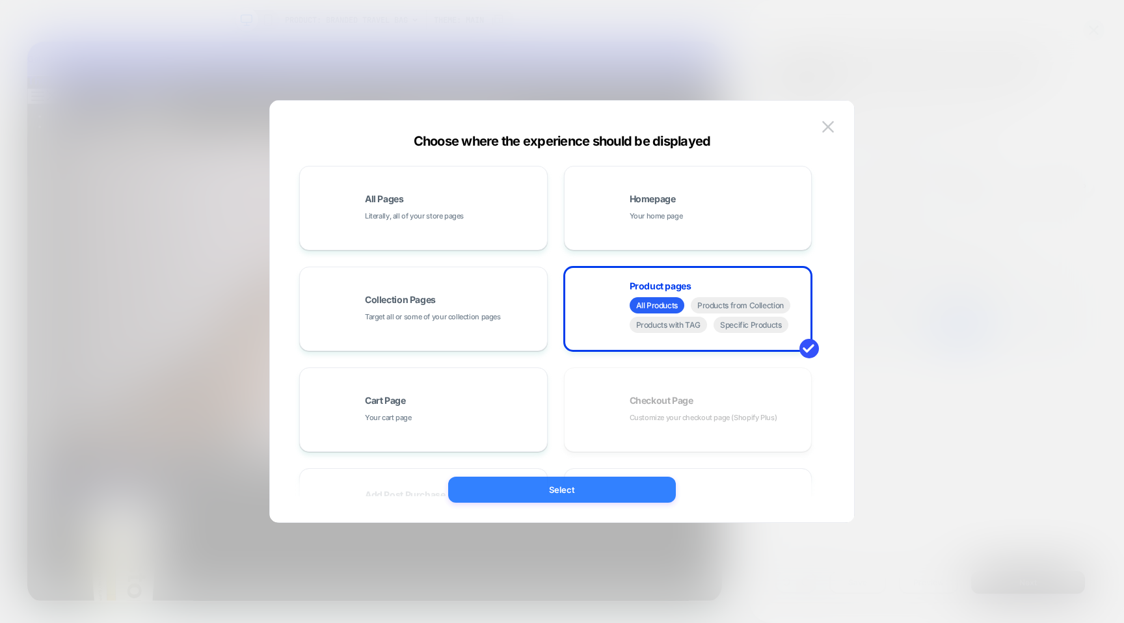
click at [609, 489] on button "Select" at bounding box center [562, 490] width 228 height 26
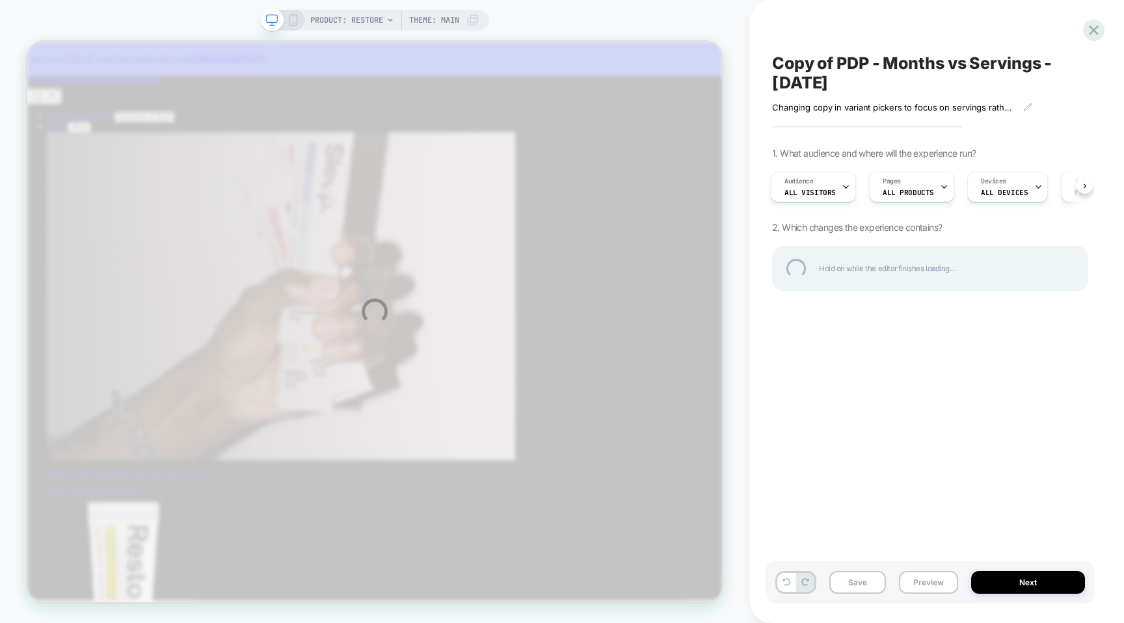
click at [925, 183] on div "PRODUCT: Restore Theme: MAIN Copy of PDP - Months vs Servings - [DATE] Changing…" at bounding box center [562, 311] width 1124 height 623
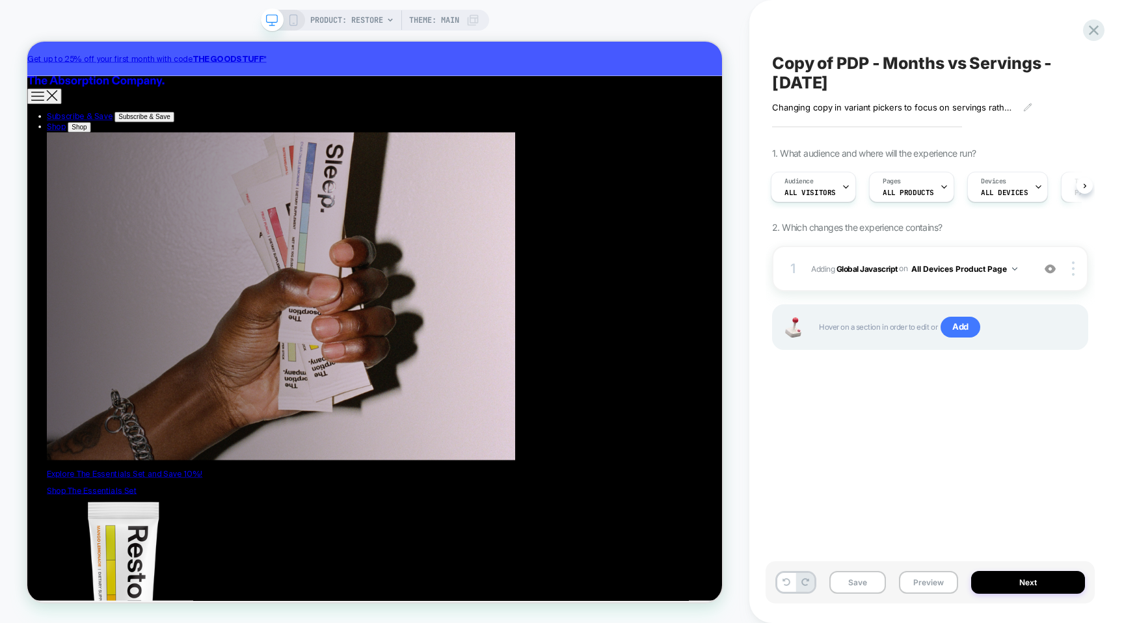
scroll to position [0, 2]
click at [931, 182] on div "Pages ALL PRODUCTS" at bounding box center [907, 186] width 77 height 29
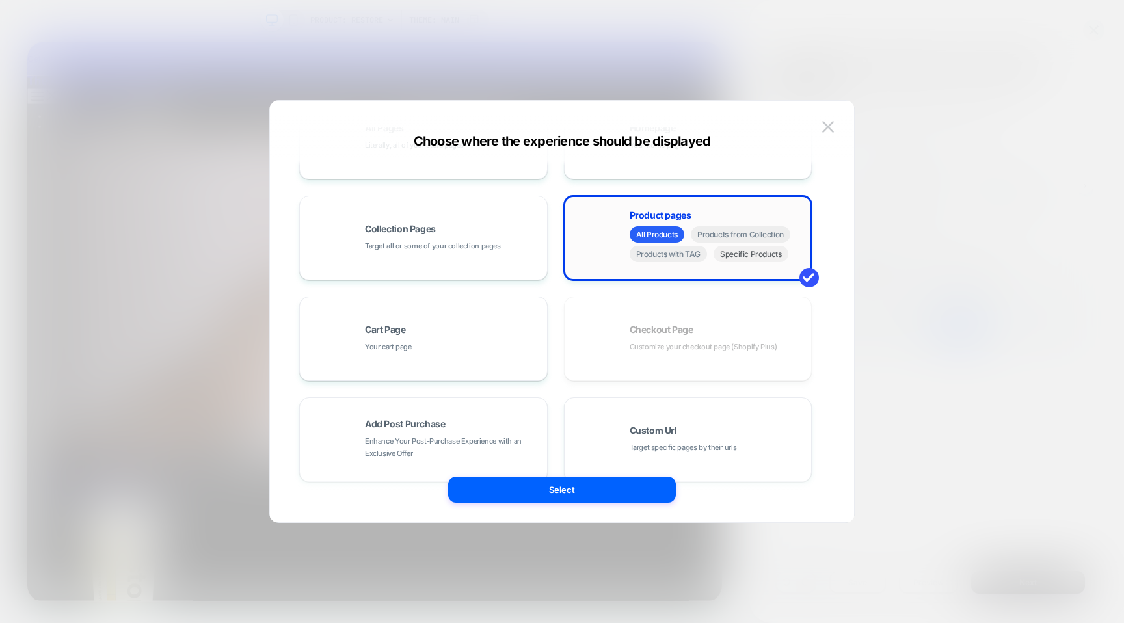
scroll to position [0, 0]
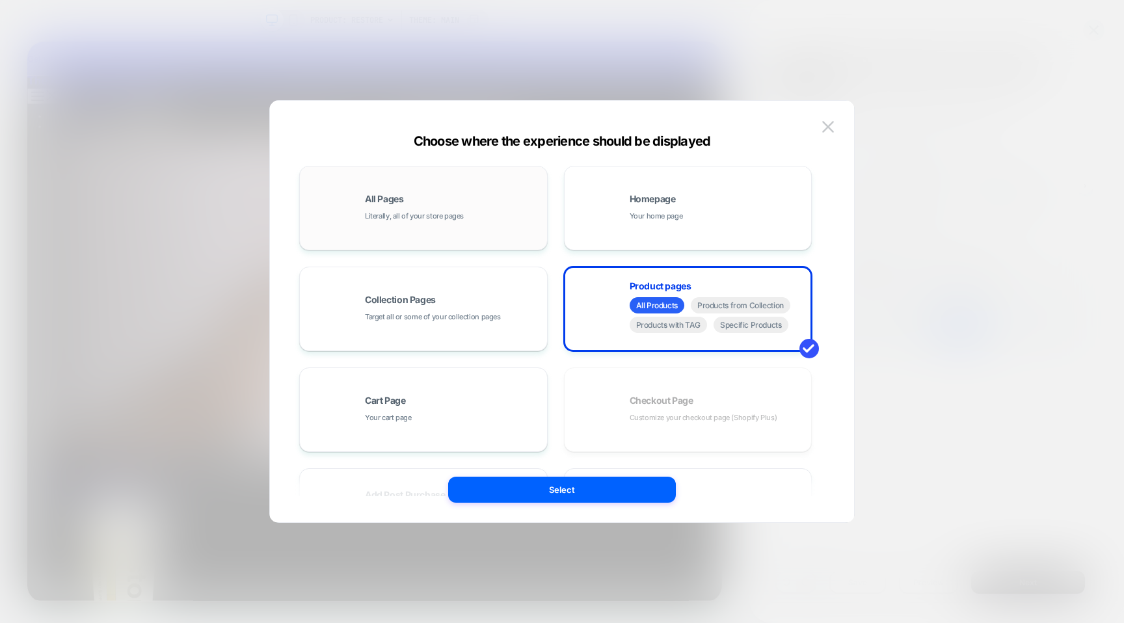
click at [432, 222] on div "All Pages Literally, all of your store pages" at bounding box center [423, 208] width 234 height 72
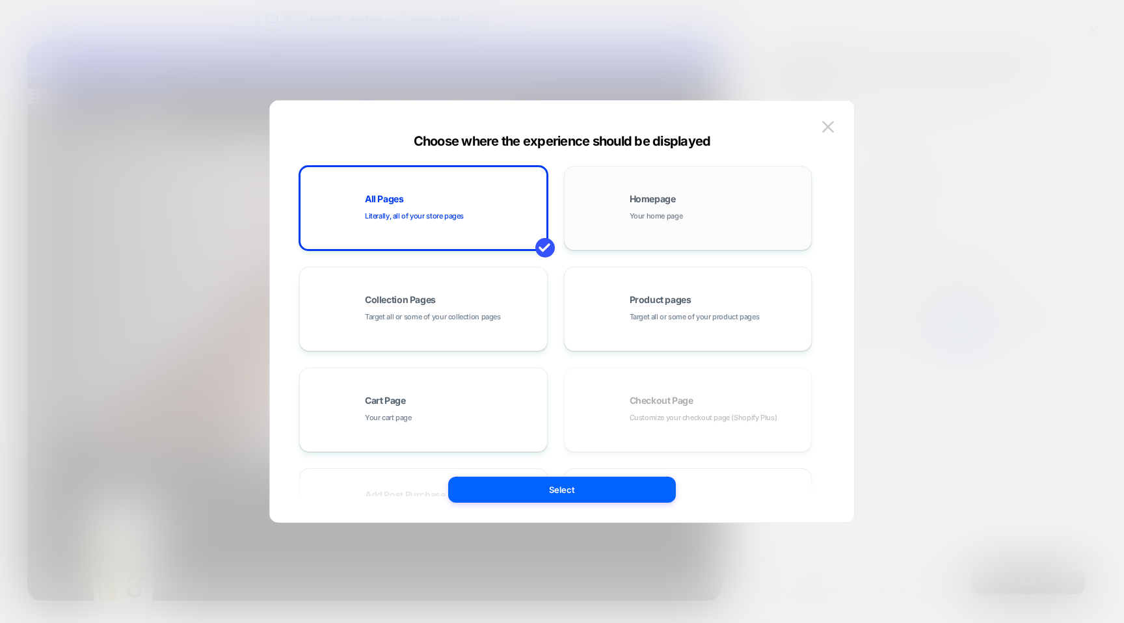
scroll to position [196, 0]
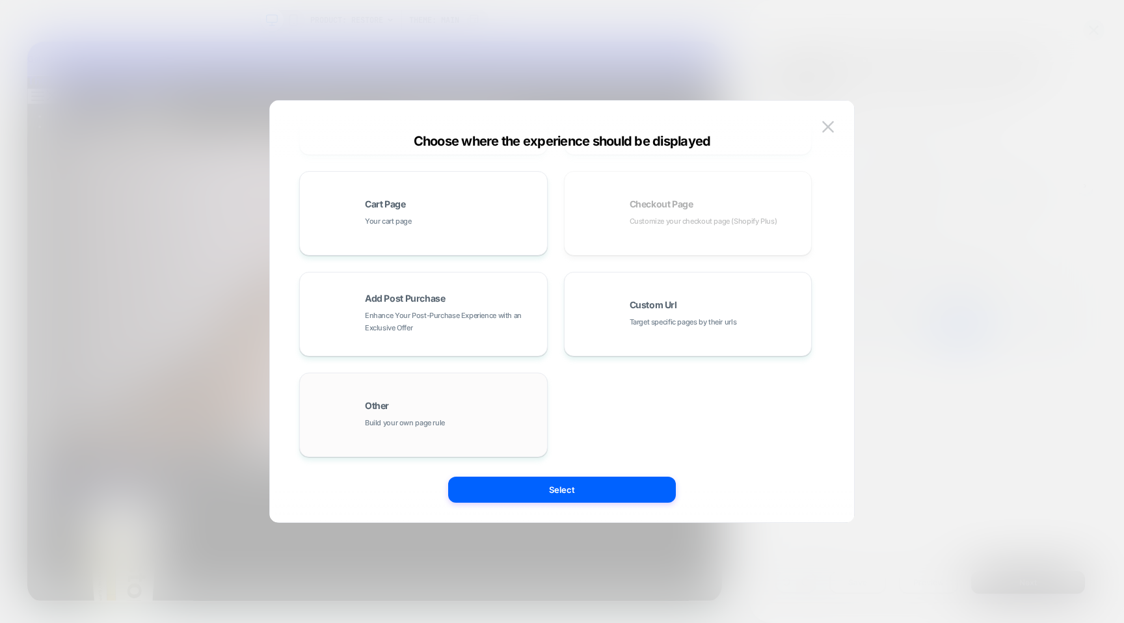
click at [507, 393] on div "Other Build your own page rule" at bounding box center [423, 415] width 234 height 72
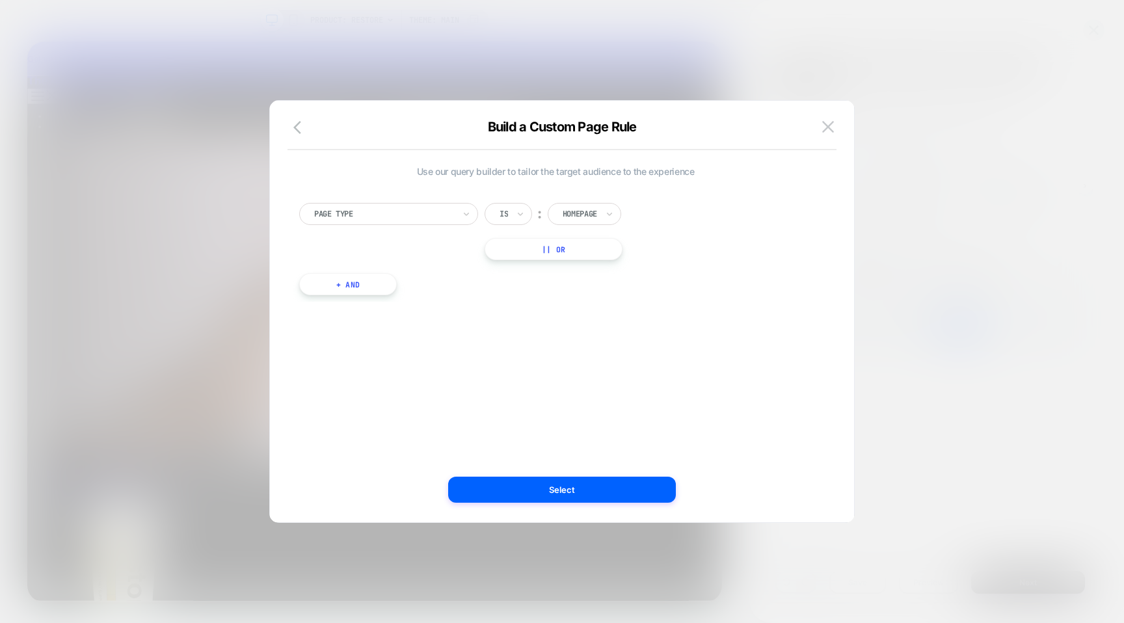
click at [576, 209] on div at bounding box center [580, 214] width 34 height 12
click at [602, 313] on div "Product" at bounding box center [604, 312] width 85 height 21
click at [528, 248] on button "|| Or" at bounding box center [552, 249] width 137 height 22
click at [522, 248] on icon at bounding box center [520, 249] width 5 height 3
click at [611, 253] on icon at bounding box center [609, 249] width 9 height 13
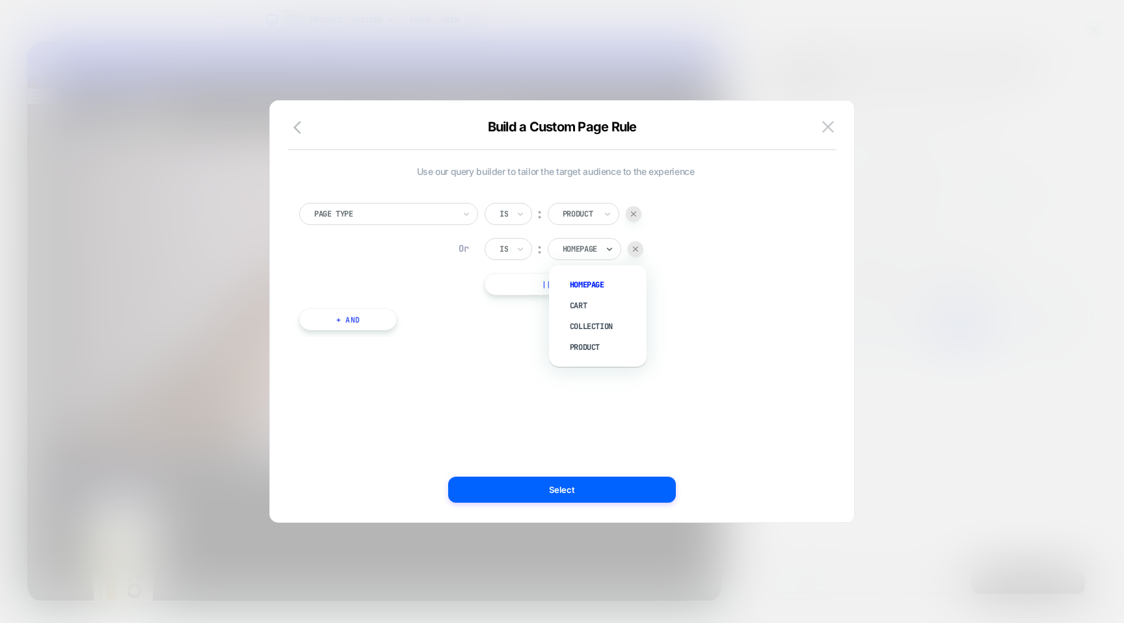
click at [611, 253] on icon at bounding box center [609, 249] width 9 height 13
click at [497, 255] on div "Is" at bounding box center [507, 249] width 47 height 22
click at [643, 246] on div at bounding box center [636, 249] width 16 height 16
click at [391, 288] on button "+ And" at bounding box center [348, 284] width 98 height 22
click at [676, 295] on div at bounding box center [668, 297] width 16 height 16
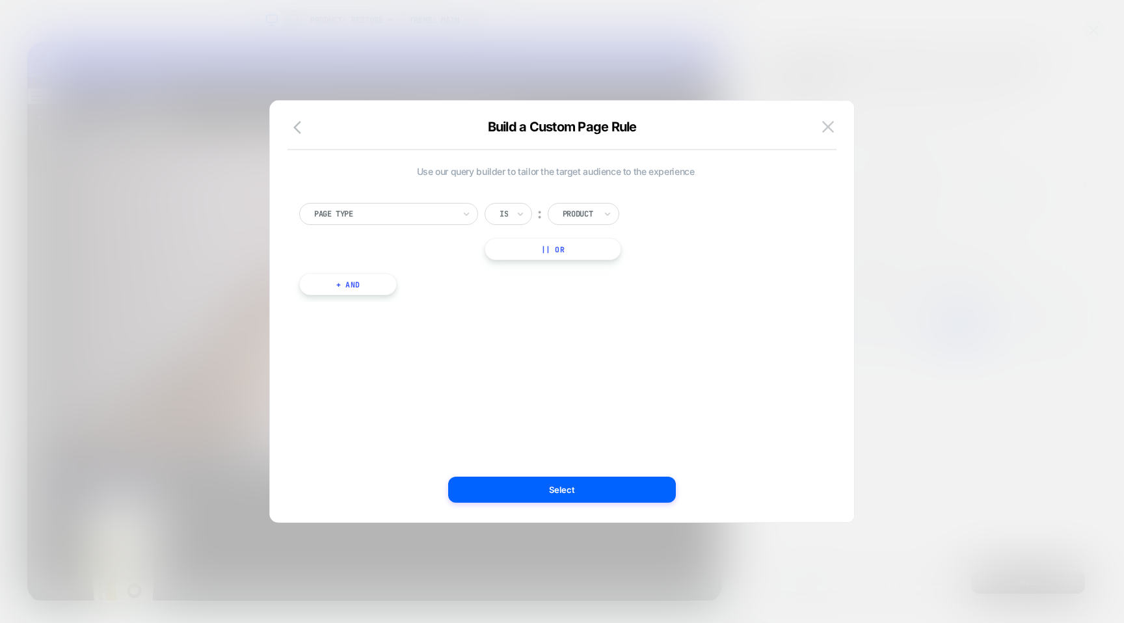
click at [548, 252] on button "|| Or" at bounding box center [552, 249] width 137 height 22
click at [583, 243] on div at bounding box center [580, 249] width 34 height 12
click at [393, 245] on div "Page Type Is ︰ Product Or Is ︰ option Cart focused, 2 of 4. 4 results available…" at bounding box center [555, 249] width 512 height 92
click at [396, 207] on div "Page Type" at bounding box center [384, 214] width 142 height 14
click at [579, 354] on div "Use our query builder to tailor the target audience to the experience Page Type…" at bounding box center [555, 311] width 545 height 369
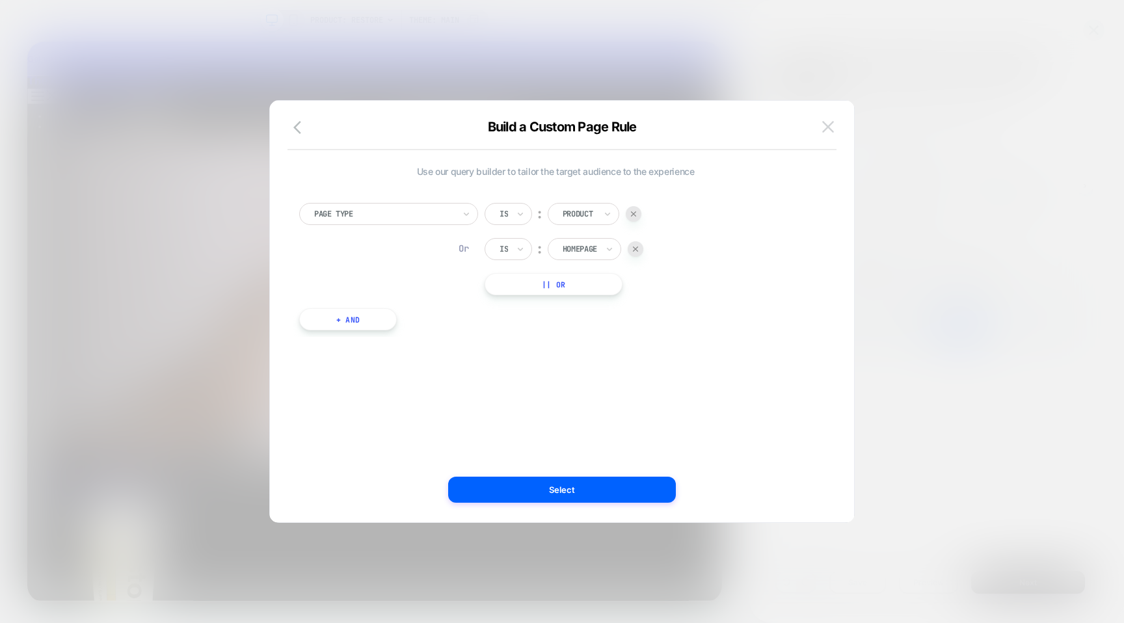
click at [830, 124] on img at bounding box center [828, 126] width 12 height 11
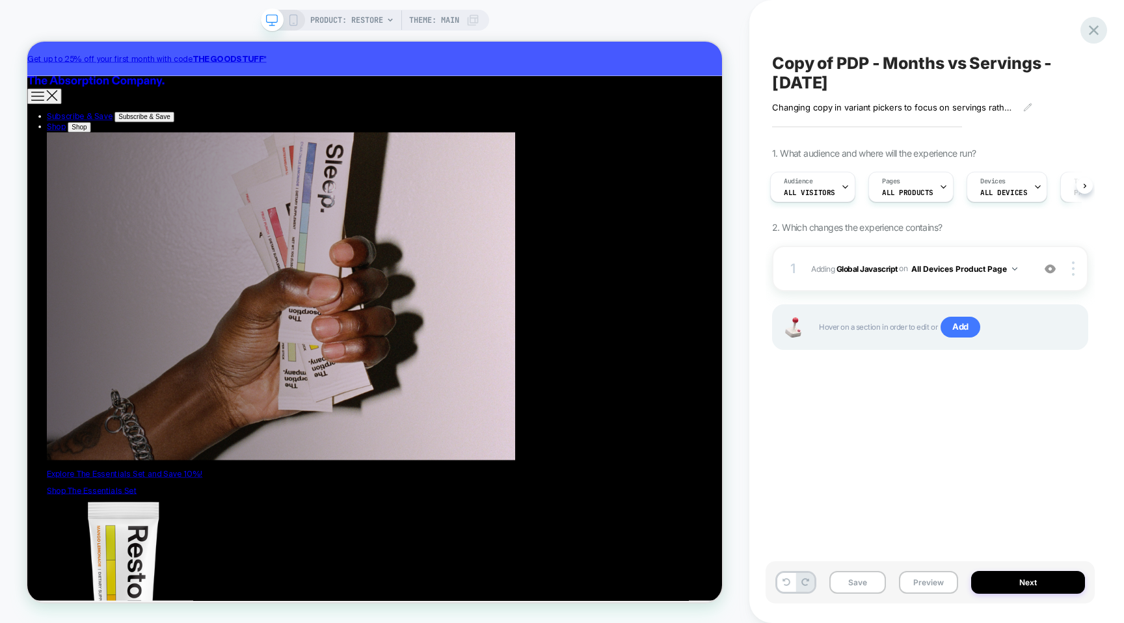
click at [1098, 27] on icon at bounding box center [1094, 30] width 18 height 18
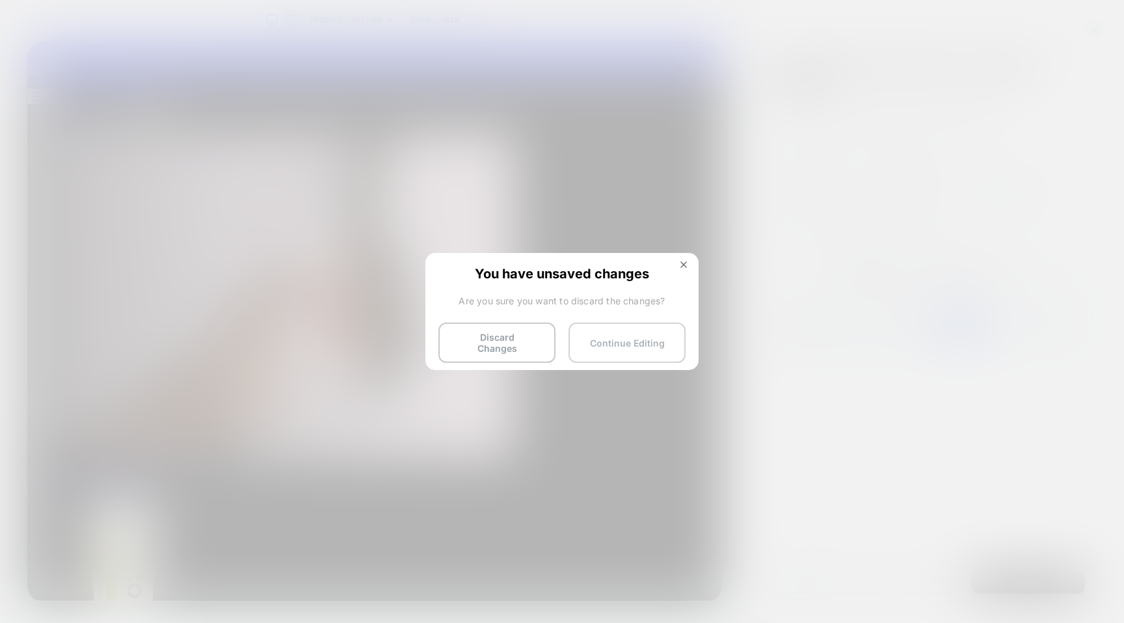
click at [590, 343] on button "Continue Editing" at bounding box center [626, 343] width 117 height 40
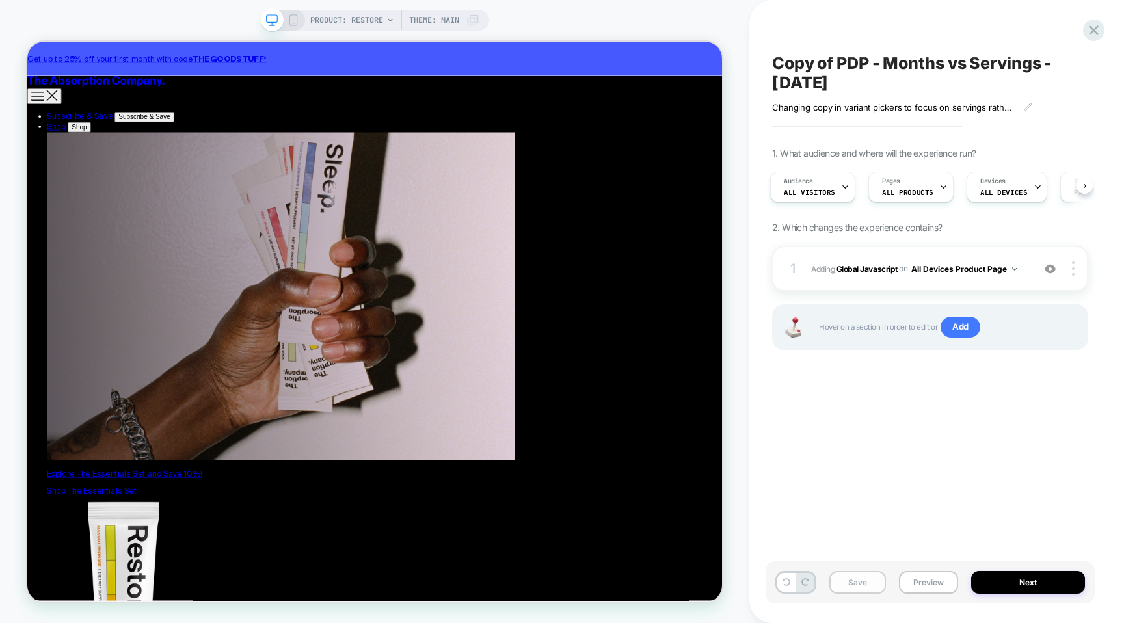
click at [866, 585] on button "Save" at bounding box center [857, 582] width 57 height 23
click at [1089, 25] on icon at bounding box center [1094, 30] width 10 height 10
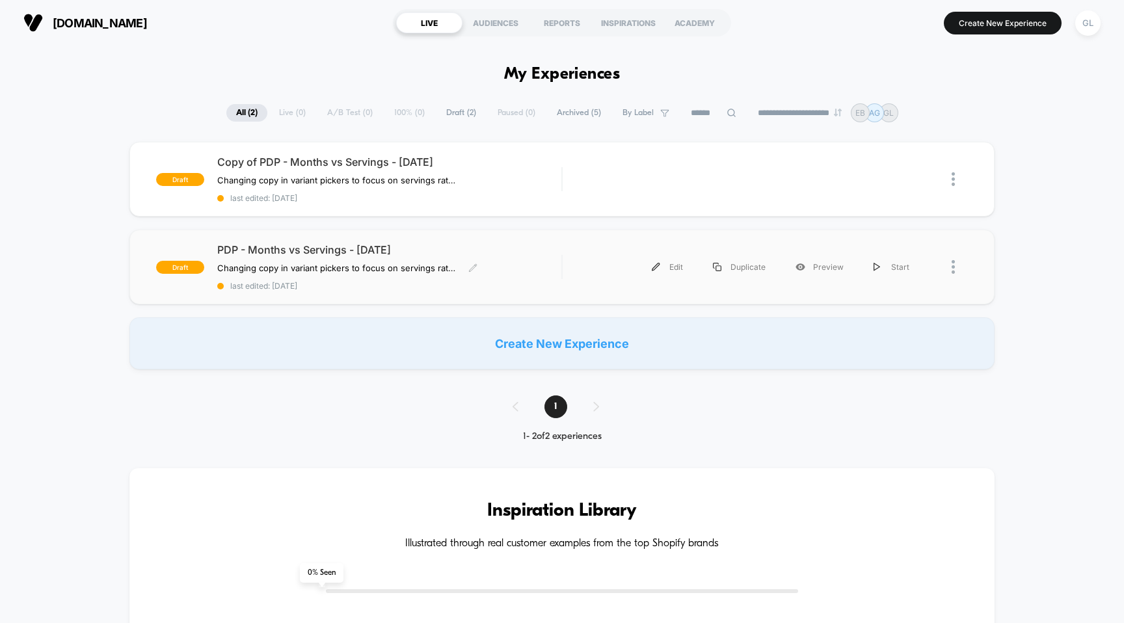
click at [269, 248] on span "PDP - Months vs Servings - [DATE]" at bounding box center [389, 249] width 345 height 13
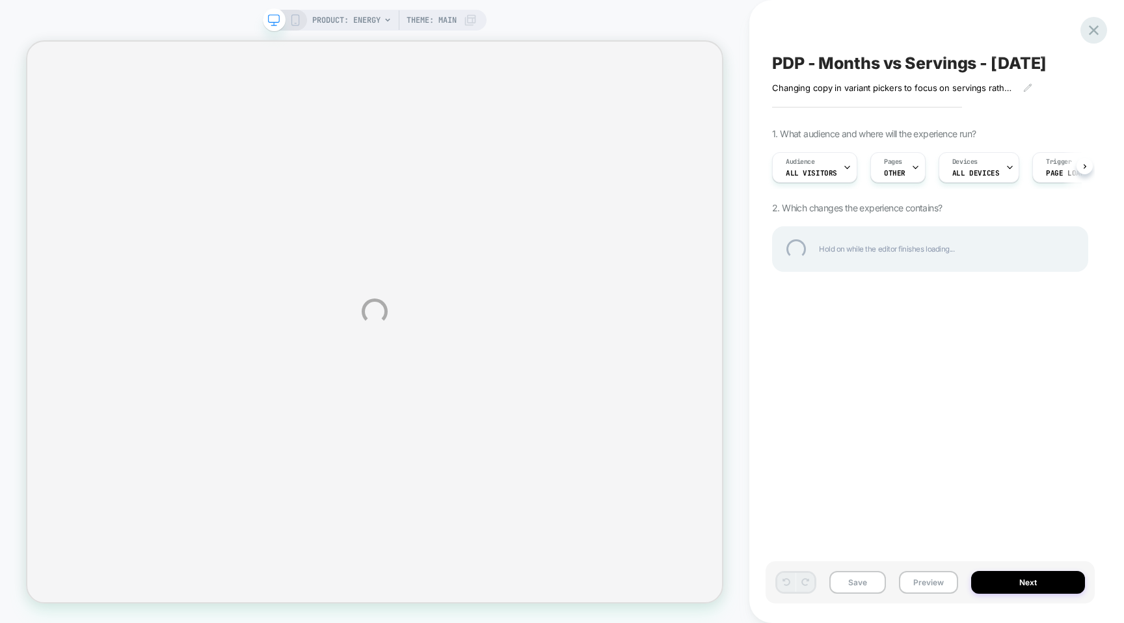
click at [1098, 27] on div at bounding box center [1093, 30] width 27 height 27
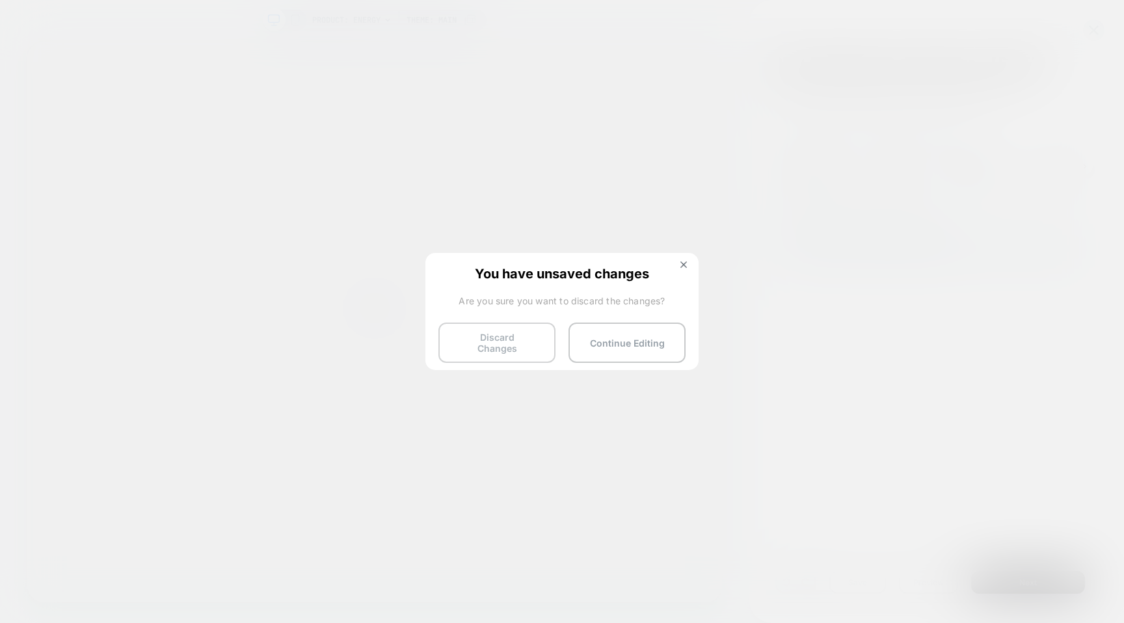
click at [529, 345] on button "Discard Changes" at bounding box center [496, 343] width 117 height 40
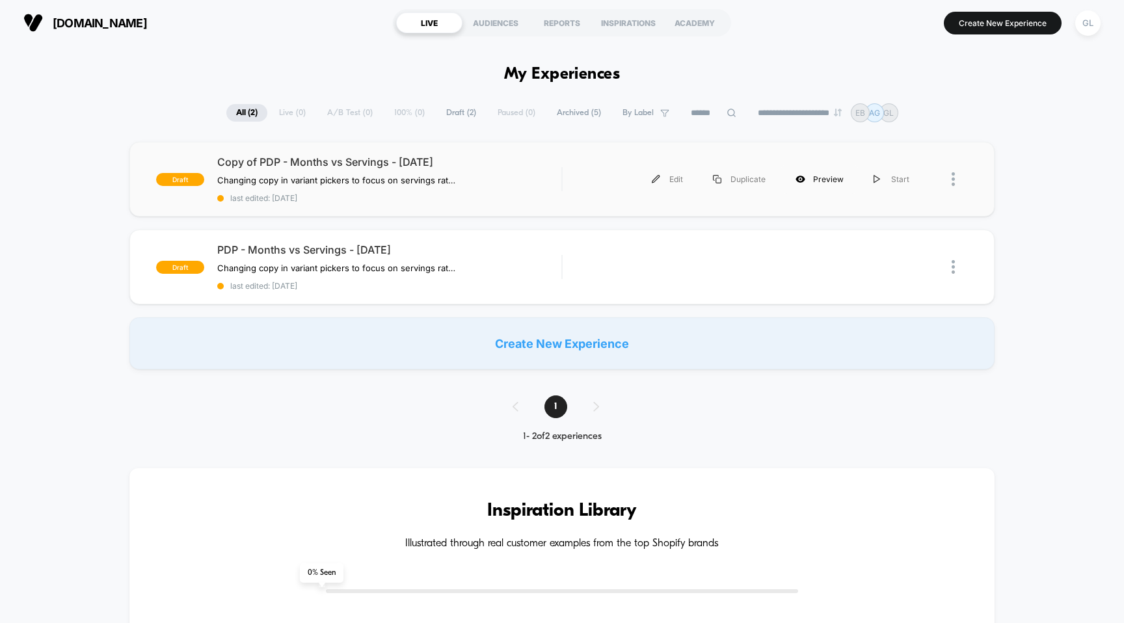
click at [833, 186] on div "Preview" at bounding box center [819, 179] width 78 height 29
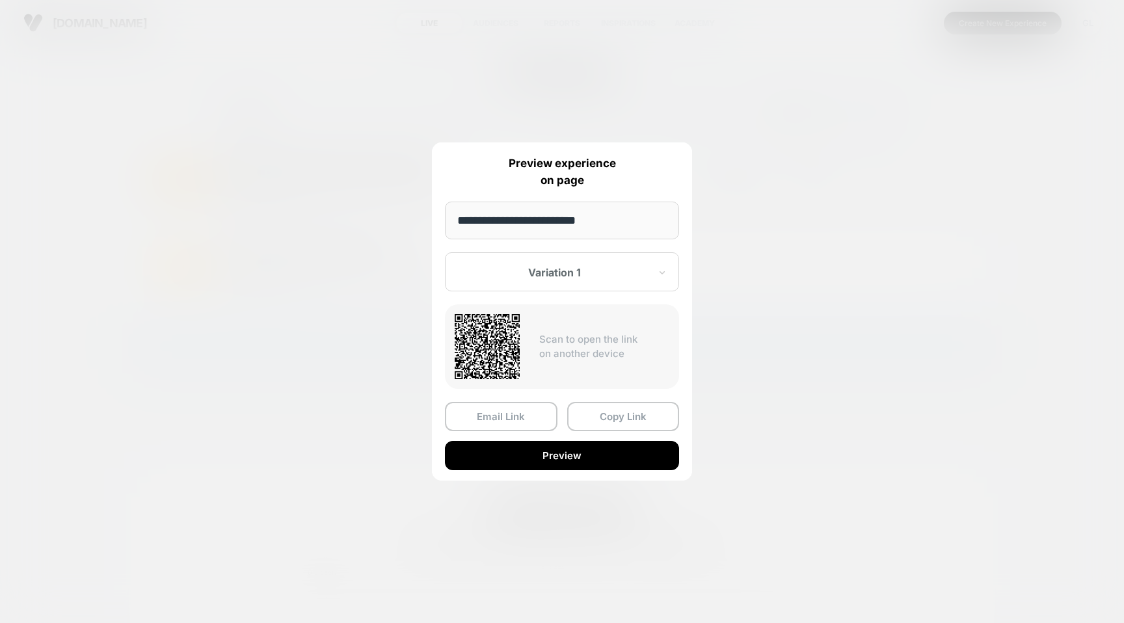
click at [814, 319] on div at bounding box center [562, 311] width 1124 height 623
